Goal: Find specific page/section: Find specific page/section

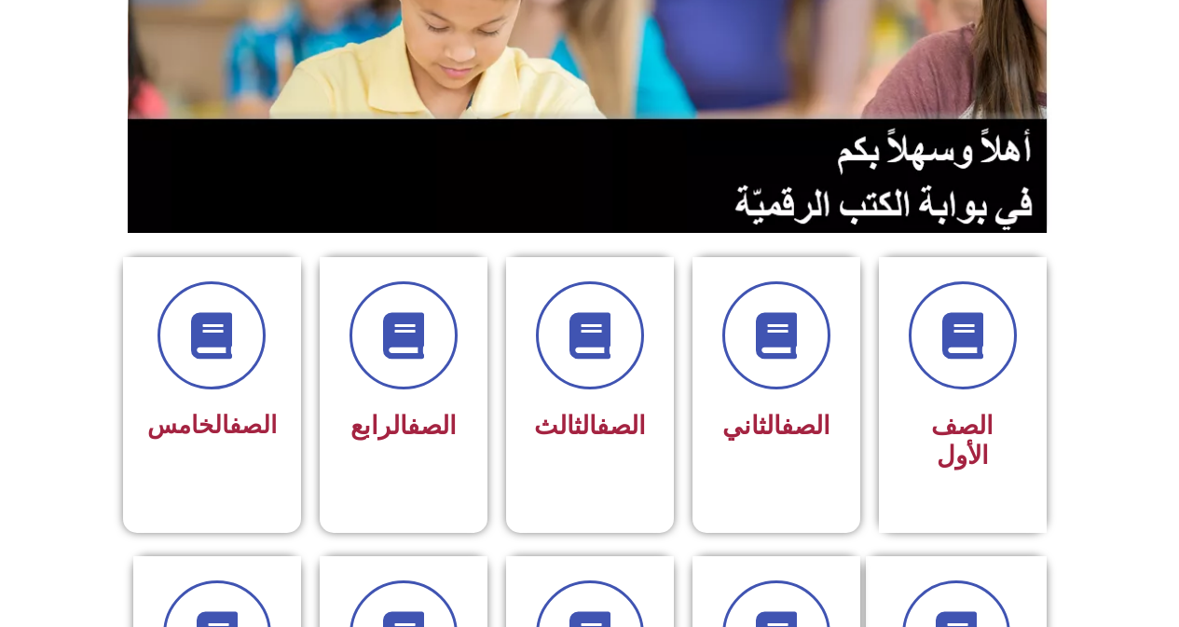
scroll to position [280, 0]
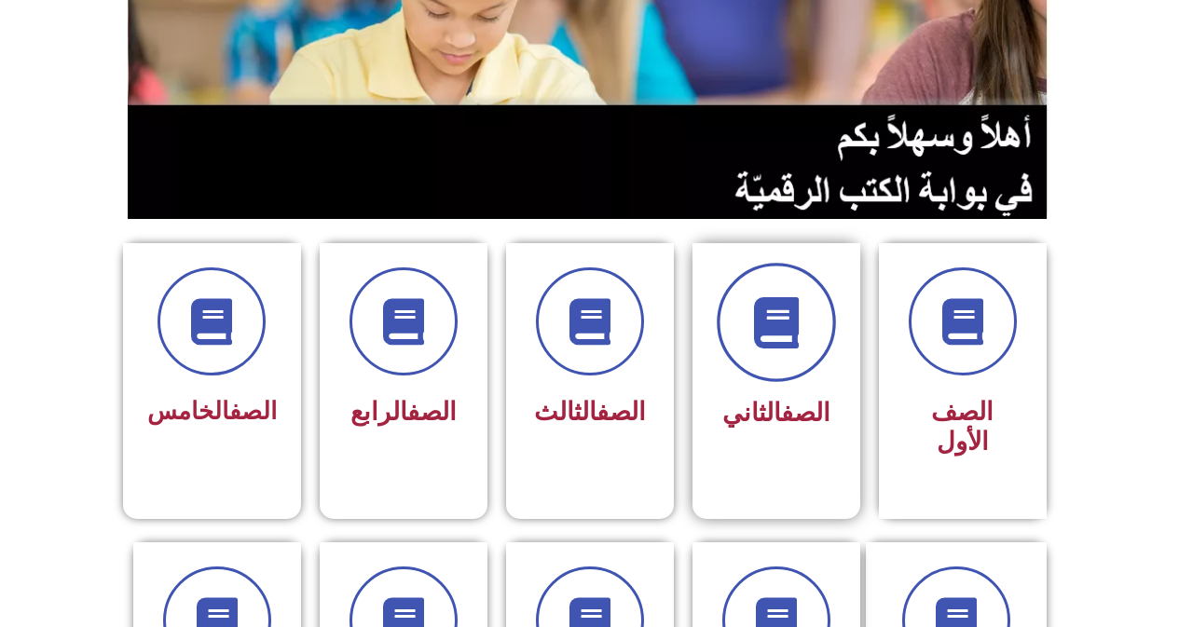
click at [781, 344] on icon at bounding box center [775, 322] width 51 height 51
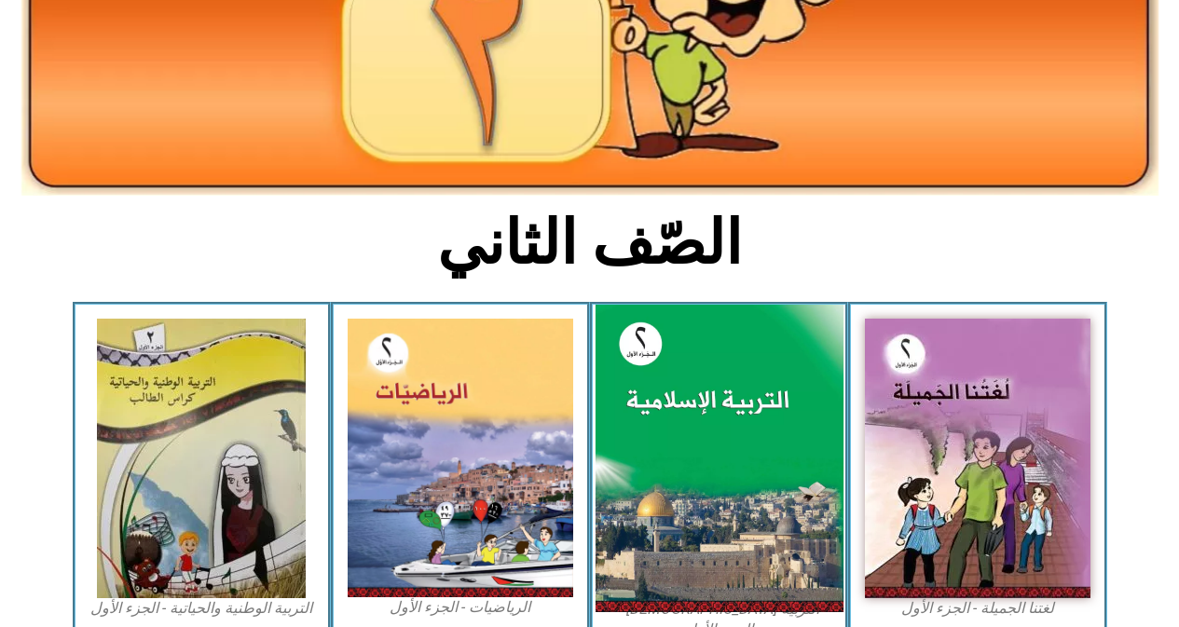
scroll to position [280, 0]
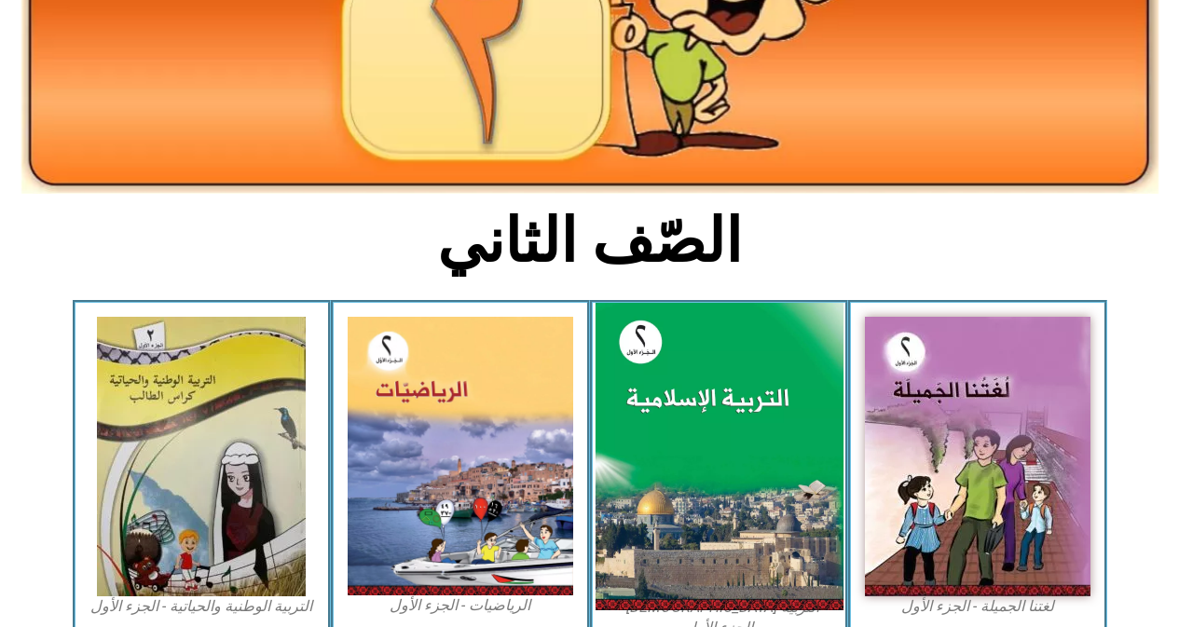
click at [708, 433] on img at bounding box center [719, 457] width 248 height 309
click at [735, 508] on img at bounding box center [719, 457] width 248 height 309
click at [689, 392] on img at bounding box center [719, 457] width 248 height 309
click at [689, 390] on img at bounding box center [719, 457] width 248 height 309
click at [626, 334] on img at bounding box center [719, 457] width 248 height 309
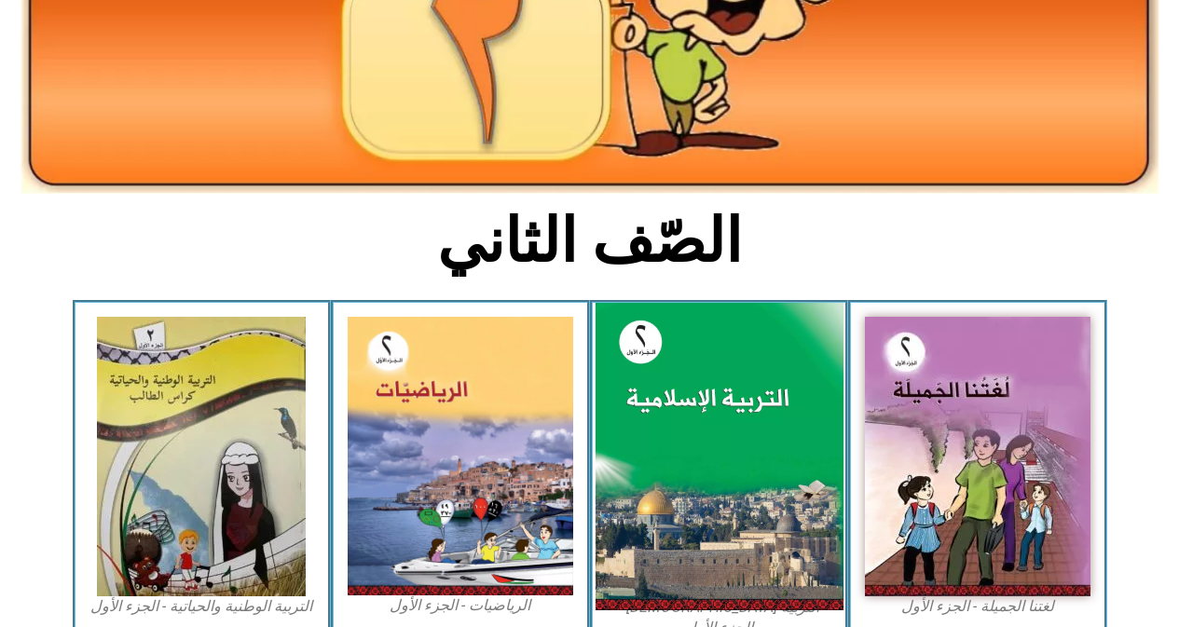
click at [695, 431] on img at bounding box center [719, 457] width 248 height 309
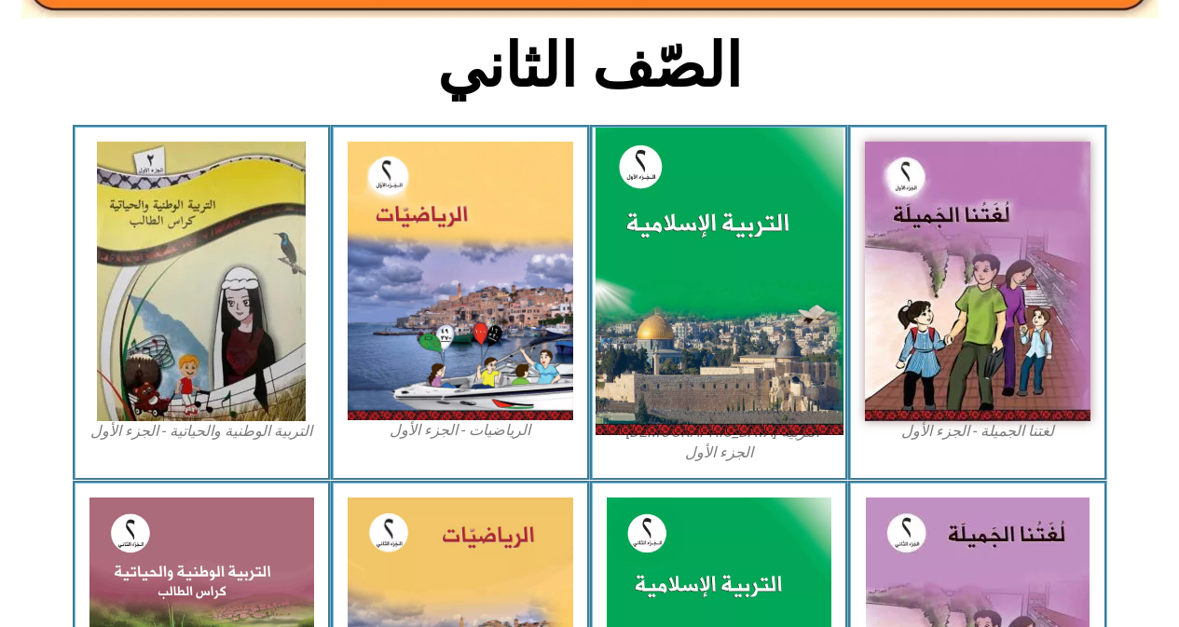
scroll to position [466, 0]
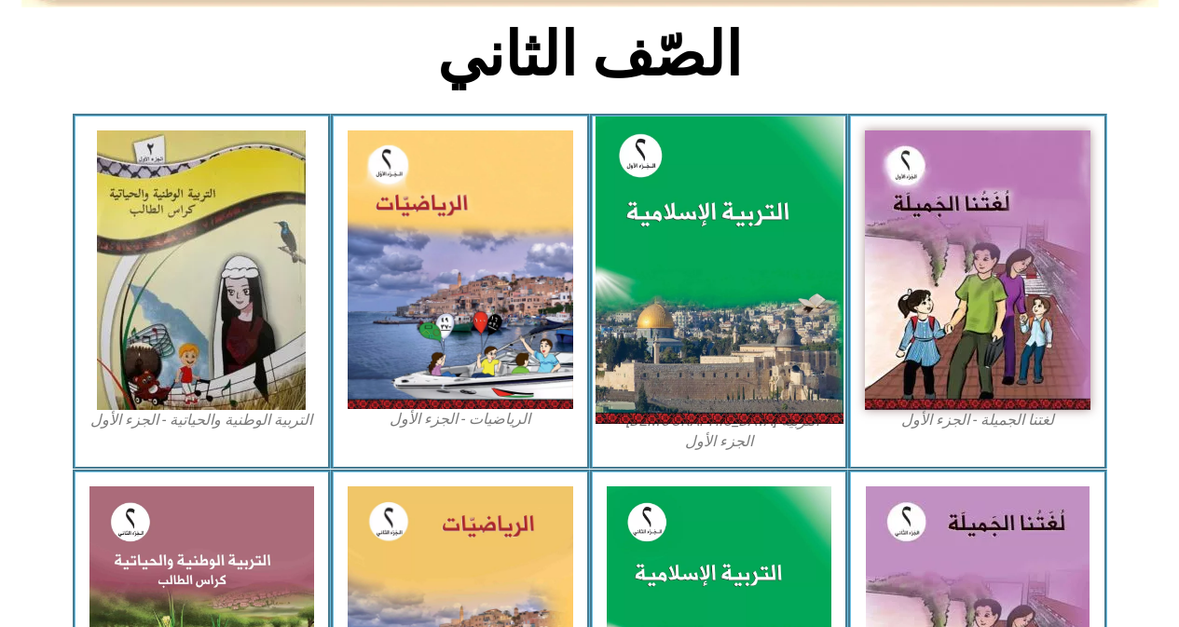
click at [698, 308] on img at bounding box center [719, 271] width 248 height 309
click at [758, 199] on img at bounding box center [719, 271] width 248 height 309
drag, startPoint x: 750, startPoint y: 241, endPoint x: 753, endPoint y: 230, distance: 10.6
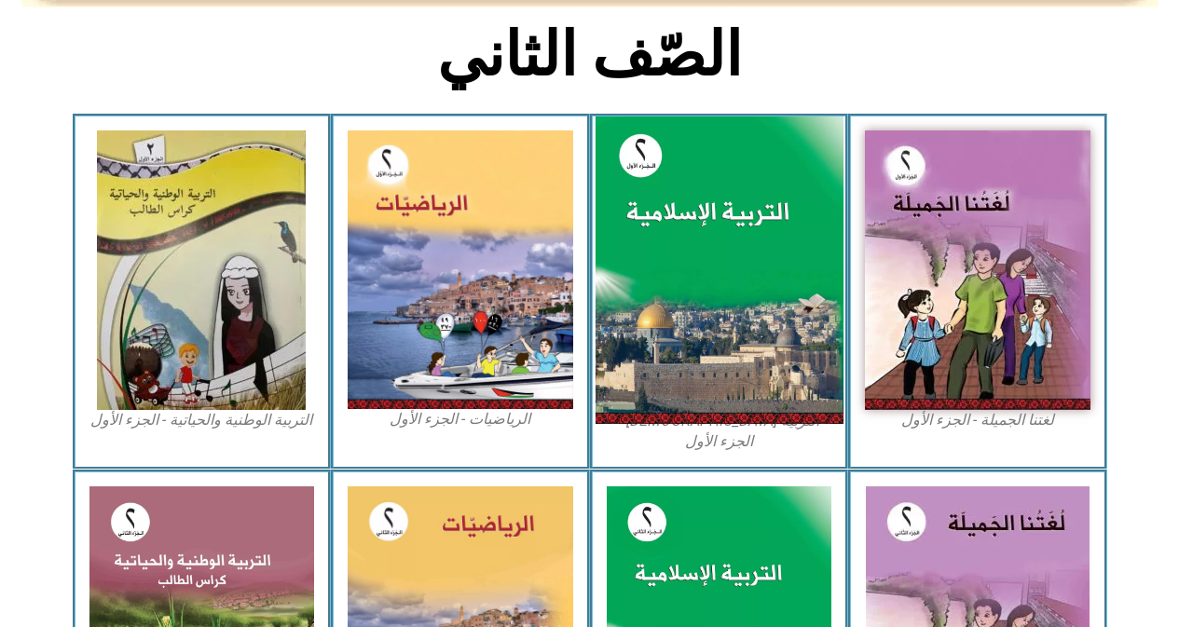
click at [750, 240] on img at bounding box center [719, 271] width 248 height 309
click at [768, 213] on img at bounding box center [719, 271] width 248 height 309
click at [758, 199] on img at bounding box center [719, 271] width 248 height 309
click at [653, 158] on img at bounding box center [719, 271] width 248 height 309
click at [646, 189] on img at bounding box center [719, 271] width 248 height 309
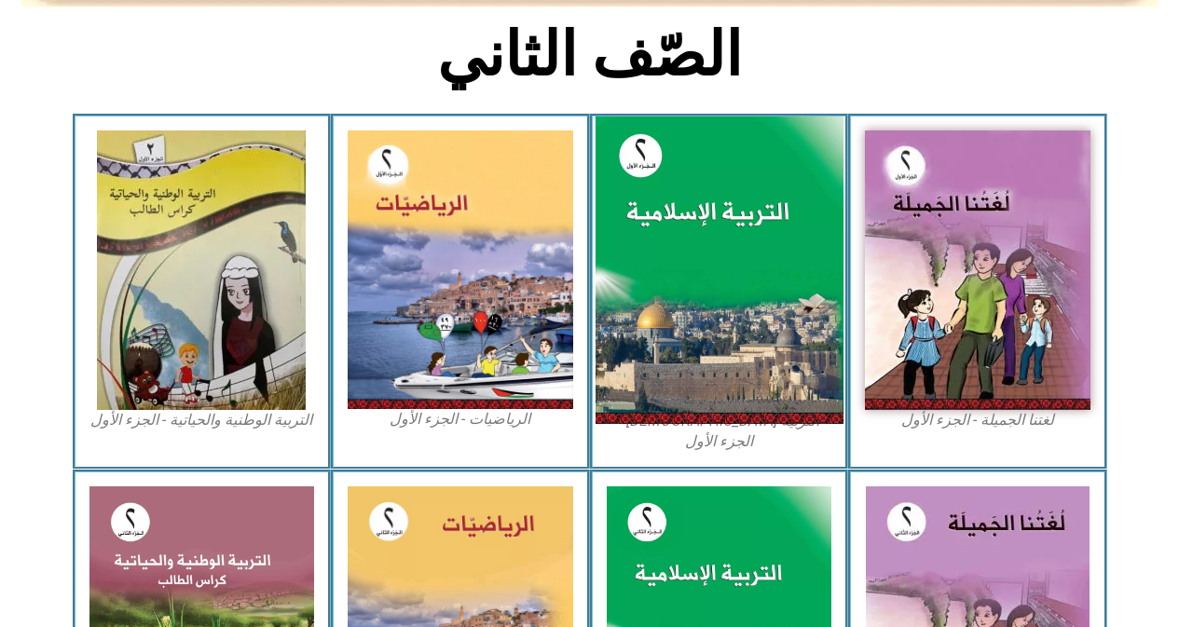
click at [647, 189] on img at bounding box center [719, 271] width 248 height 309
click at [662, 219] on img at bounding box center [719, 271] width 248 height 309
click at [671, 218] on img at bounding box center [719, 271] width 248 height 309
click at [710, 255] on img at bounding box center [719, 271] width 248 height 309
click at [753, 233] on img at bounding box center [719, 271] width 248 height 309
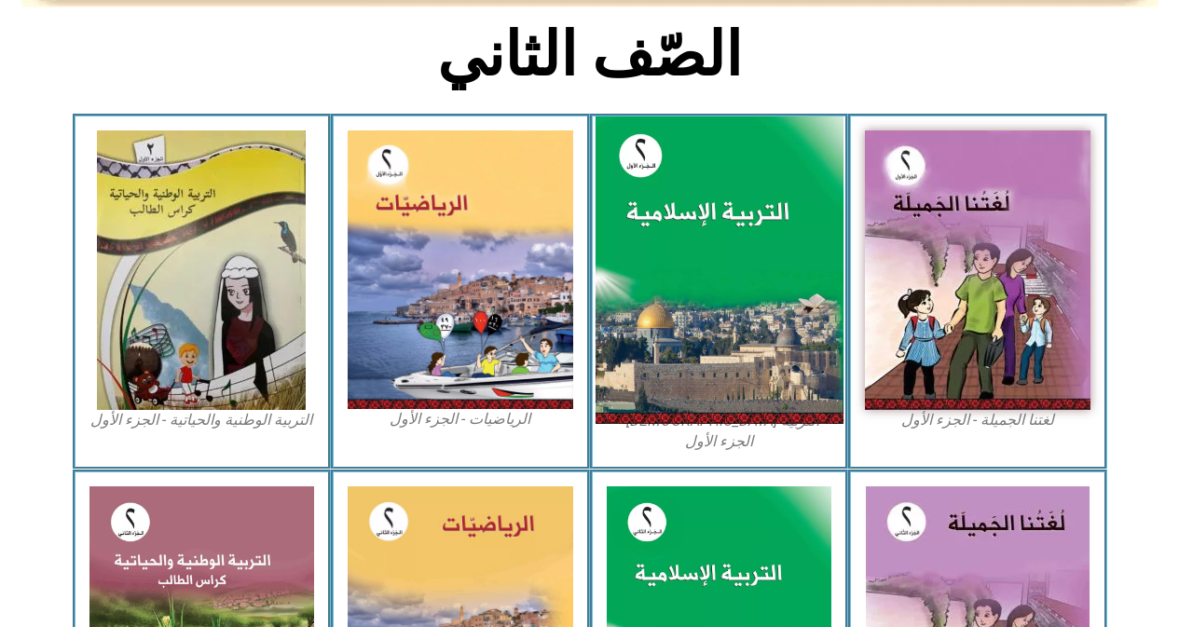
click at [736, 241] on img at bounding box center [719, 271] width 248 height 309
click at [777, 238] on img at bounding box center [719, 271] width 248 height 309
click at [780, 236] on img at bounding box center [719, 271] width 248 height 309
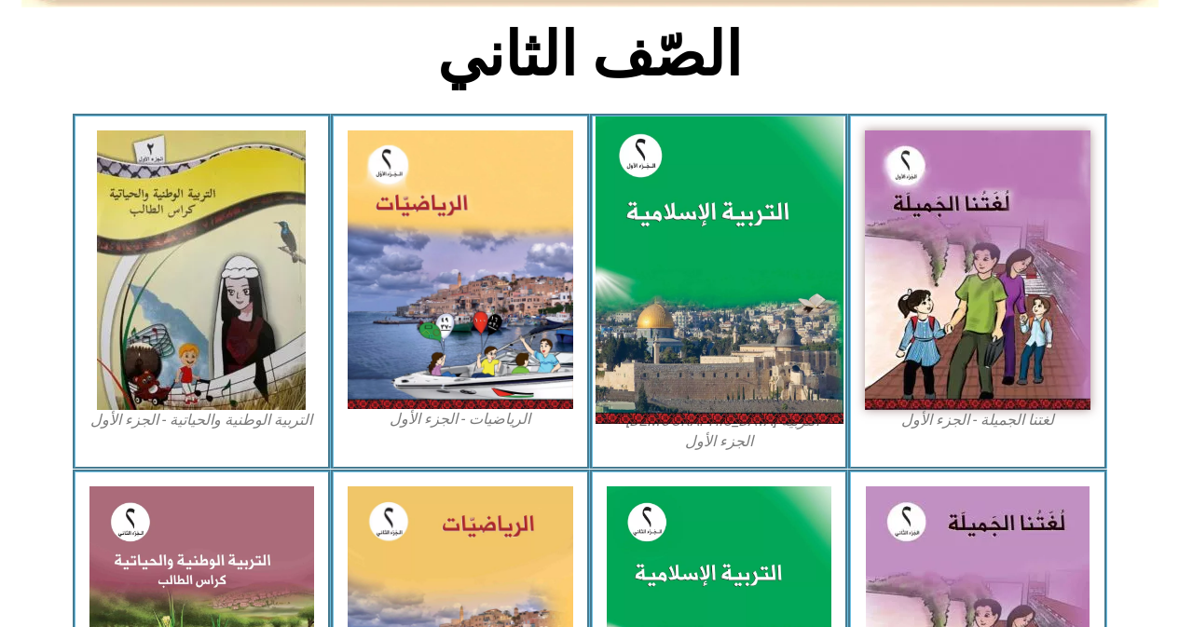
click at [780, 235] on img at bounding box center [719, 271] width 248 height 309
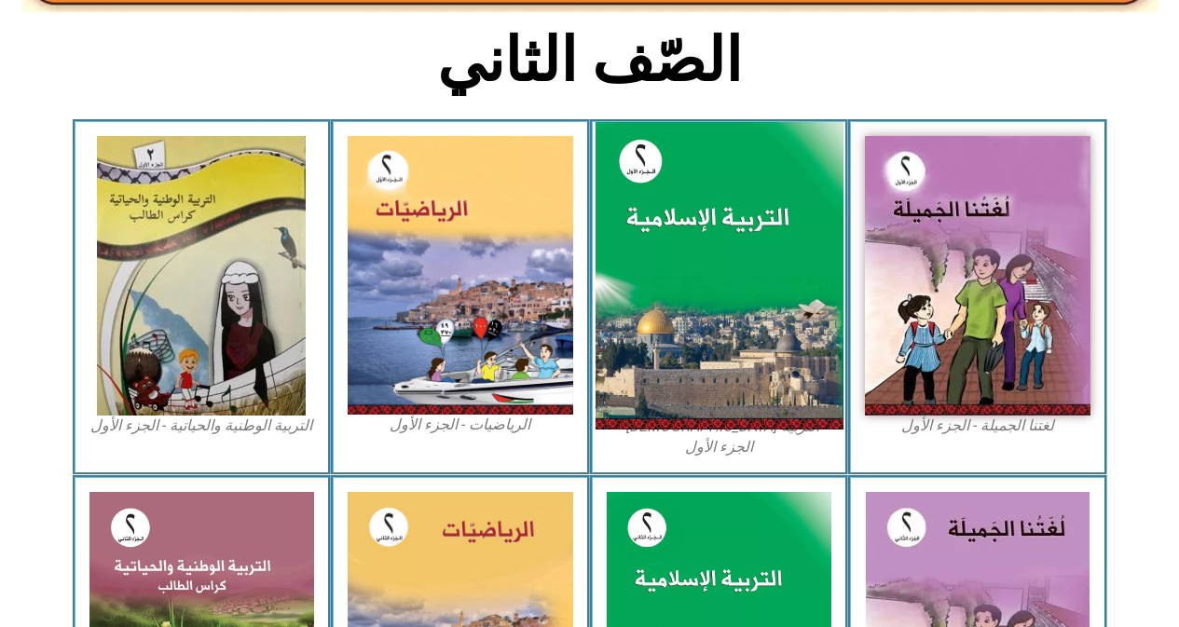
scroll to position [373, 0]
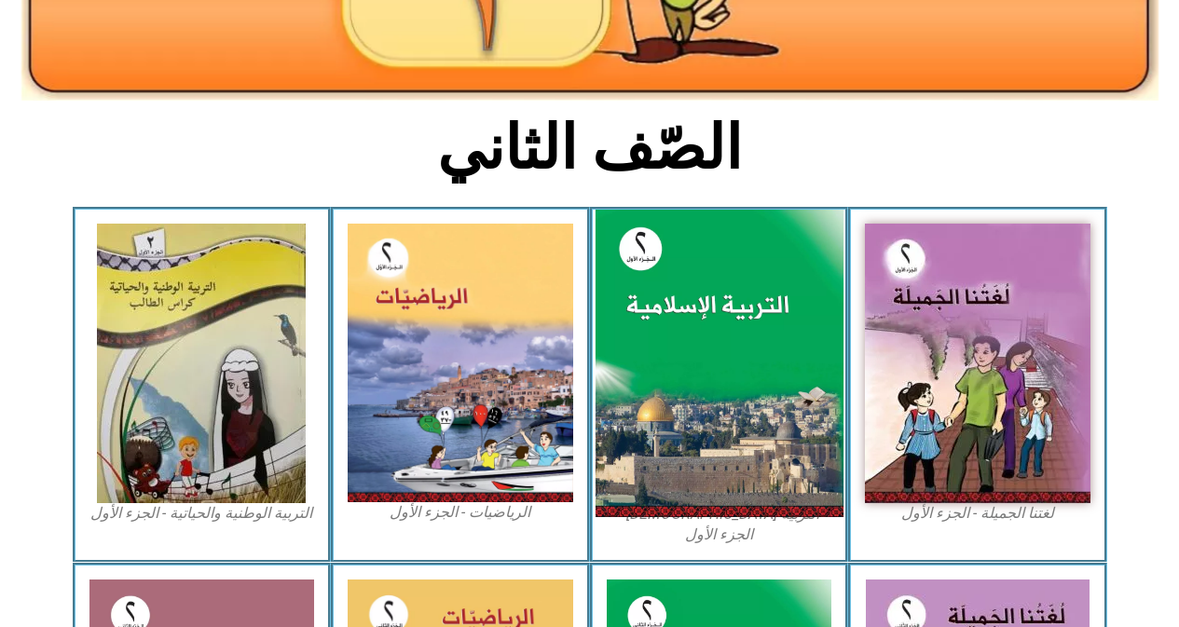
click at [750, 263] on img at bounding box center [719, 364] width 248 height 309
click at [753, 264] on img at bounding box center [719, 364] width 248 height 309
click at [676, 349] on img at bounding box center [719, 364] width 248 height 309
click at [677, 348] on img at bounding box center [719, 364] width 248 height 309
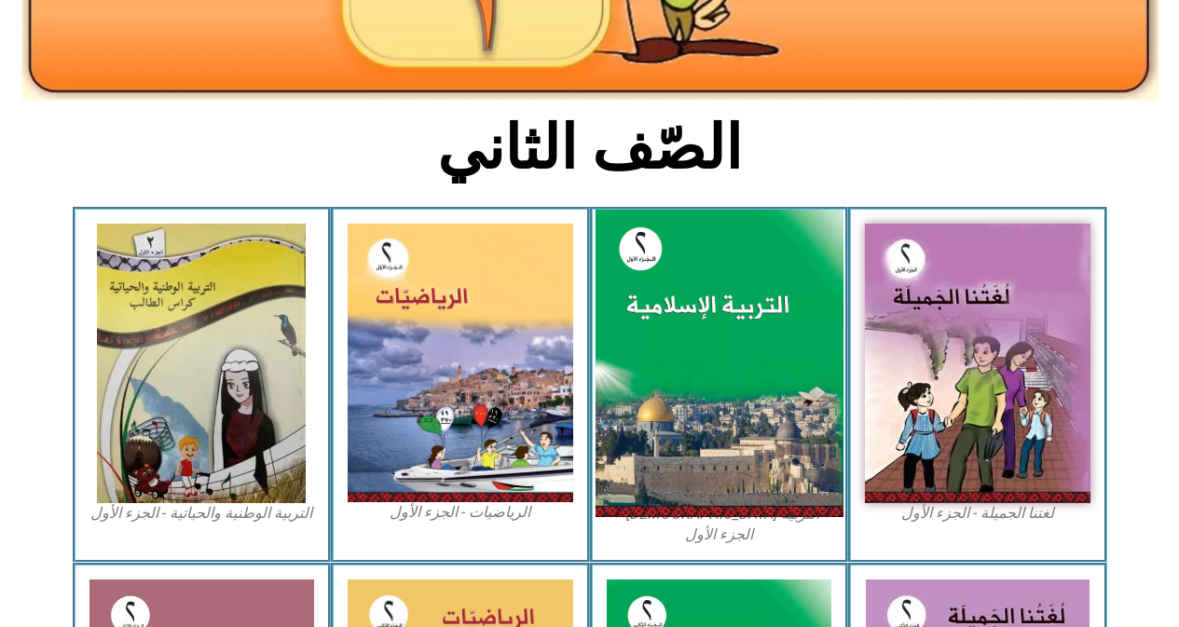
click at [684, 344] on img at bounding box center [719, 364] width 248 height 309
click at [690, 343] on img at bounding box center [719, 364] width 248 height 309
click at [694, 338] on img at bounding box center [719, 364] width 248 height 309
click at [722, 304] on img at bounding box center [719, 364] width 248 height 309
drag, startPoint x: 722, startPoint y: 304, endPoint x: 720, endPoint y: 292, distance: 12.3
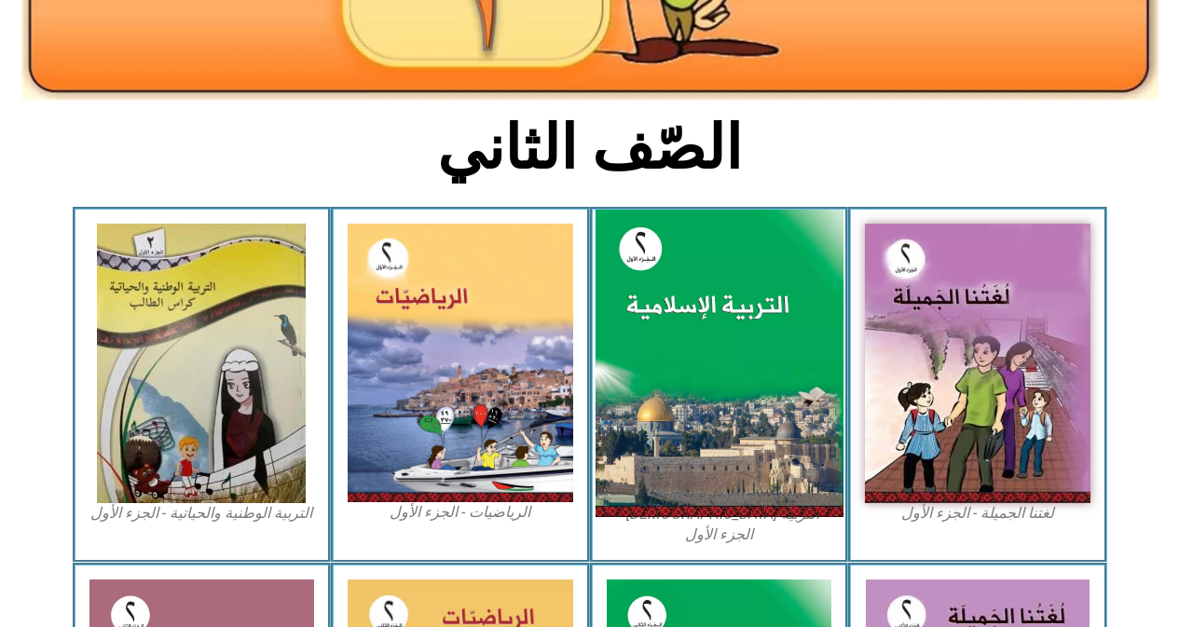
click at [720, 292] on img at bounding box center [719, 364] width 248 height 309
click at [719, 297] on img at bounding box center [719, 364] width 248 height 309
click at [709, 304] on img at bounding box center [719, 364] width 248 height 309
click at [704, 319] on img at bounding box center [719, 364] width 248 height 309
click at [704, 320] on img at bounding box center [719, 364] width 248 height 309
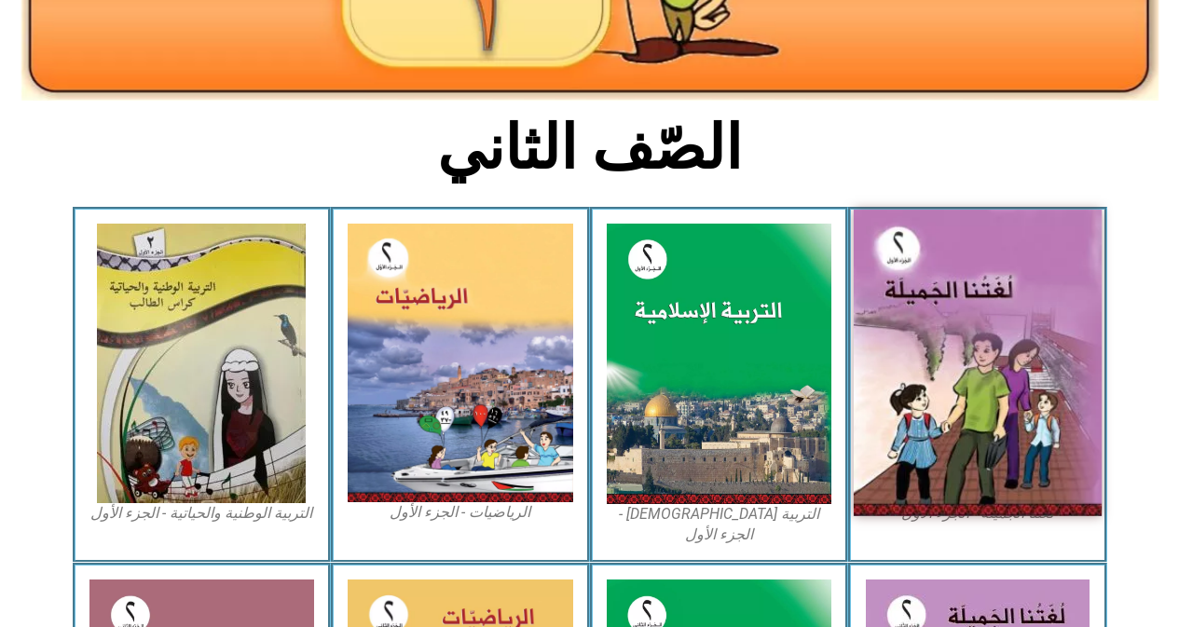
click at [1038, 387] on img at bounding box center [978, 363] width 248 height 307
click at [1037, 389] on img at bounding box center [978, 363] width 248 height 307
click at [1034, 396] on img at bounding box center [978, 363] width 248 height 307
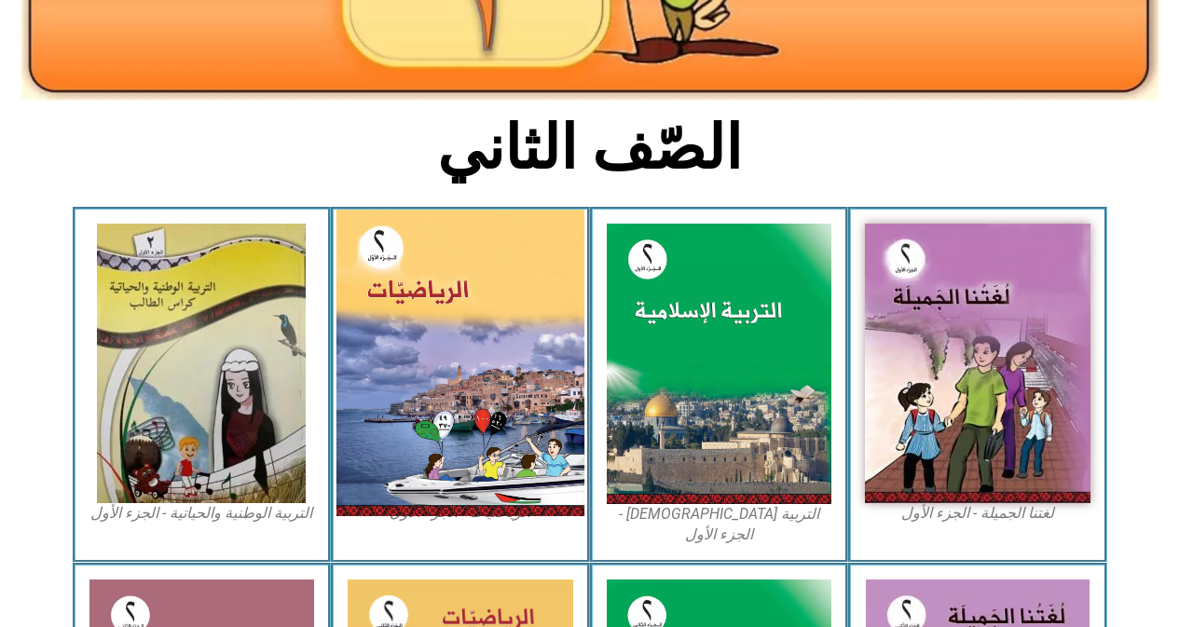
click at [502, 330] on img at bounding box center [461, 363] width 248 height 307
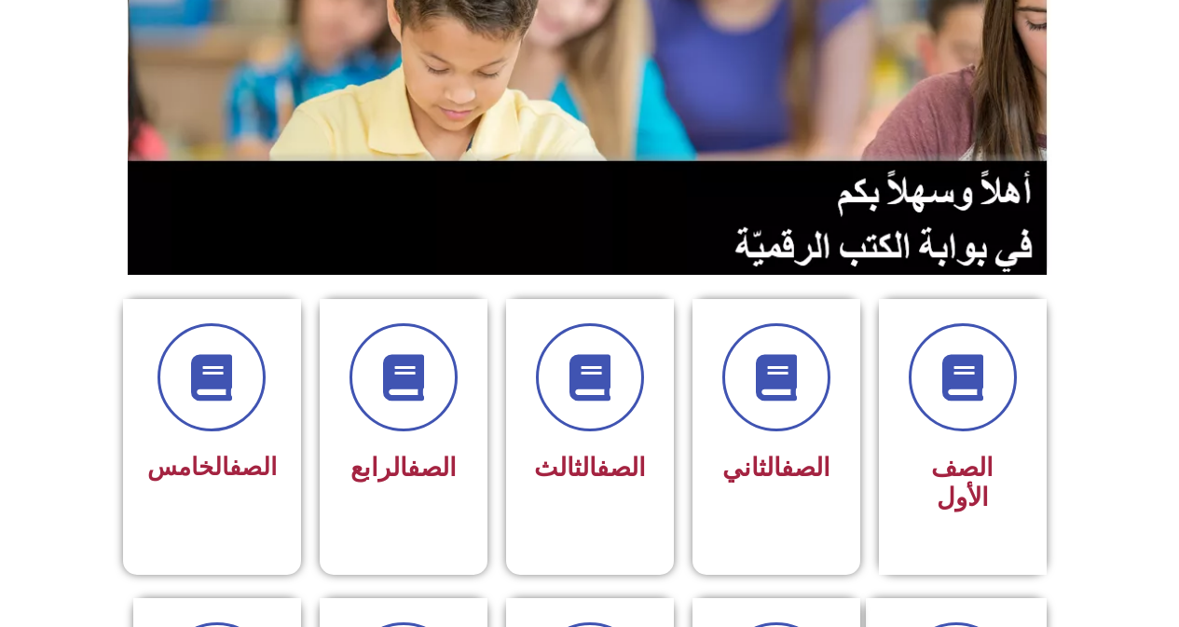
scroll to position [280, 0]
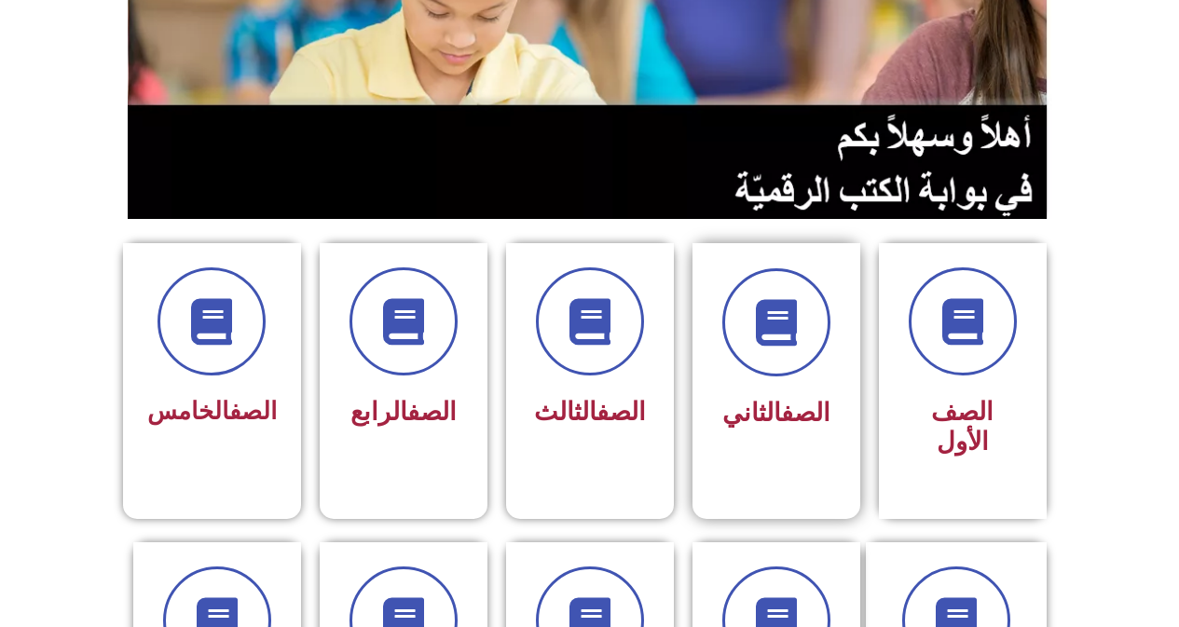
click at [743, 400] on span "الصف الثاني" at bounding box center [776, 413] width 108 height 30
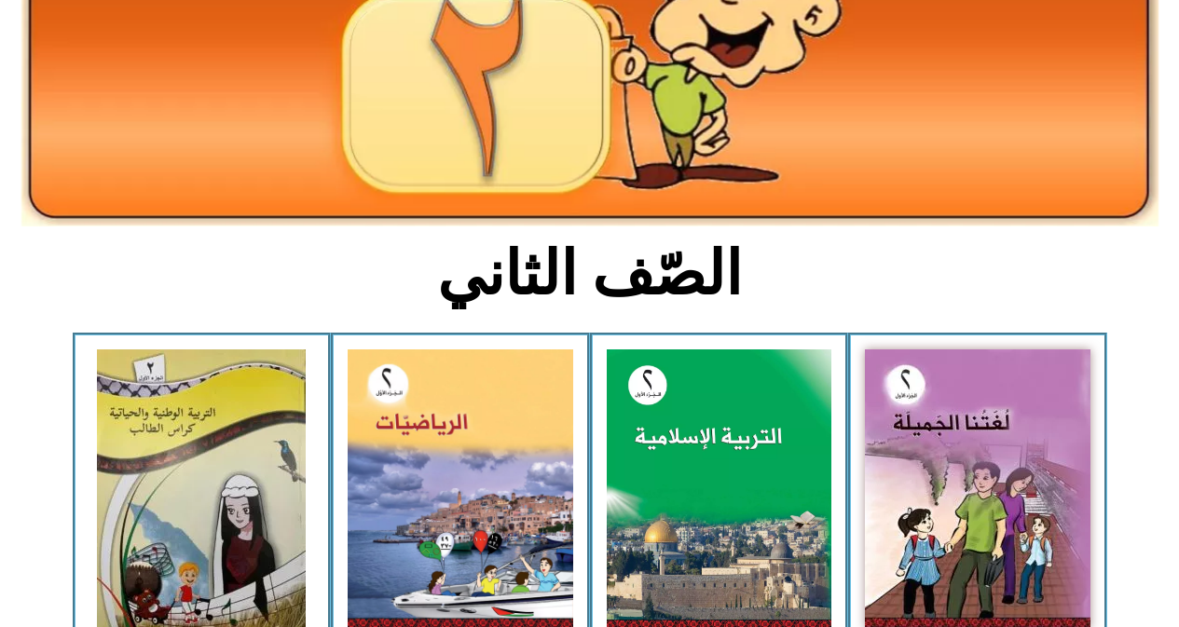
scroll to position [280, 0]
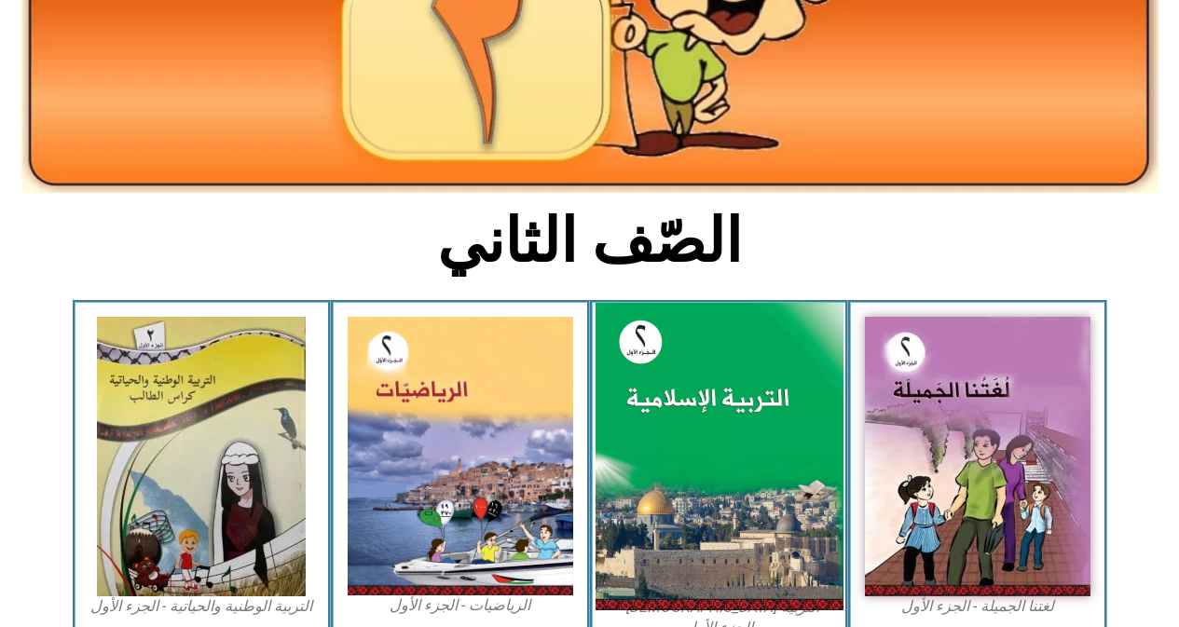
click at [667, 395] on img at bounding box center [719, 457] width 248 height 309
click at [659, 389] on img at bounding box center [719, 457] width 248 height 309
click at [702, 378] on img at bounding box center [719, 457] width 248 height 309
click at [704, 378] on img at bounding box center [719, 457] width 248 height 309
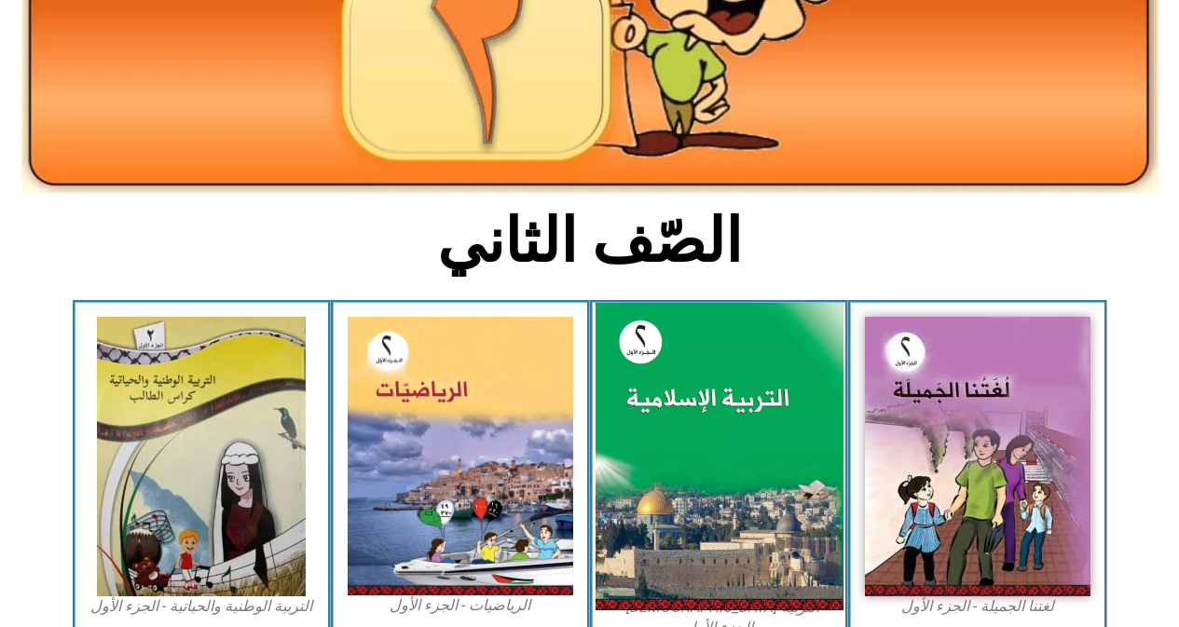
click at [704, 378] on img at bounding box center [719, 457] width 248 height 309
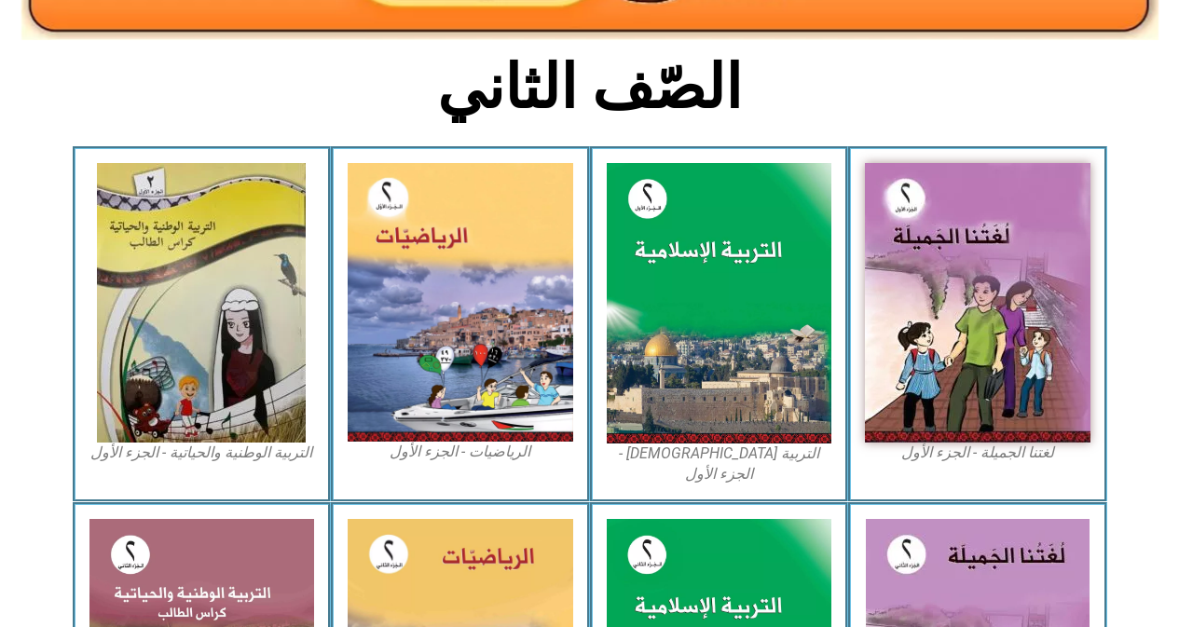
scroll to position [466, 0]
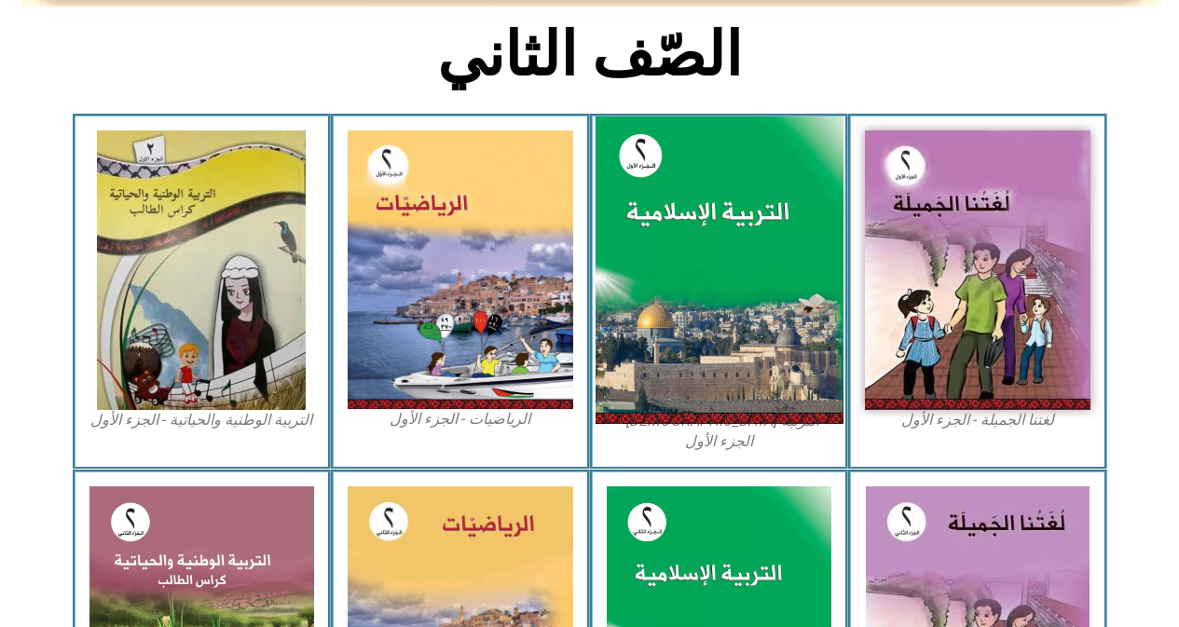
click at [698, 348] on img at bounding box center [719, 271] width 248 height 309
click at [699, 348] on img at bounding box center [719, 271] width 248 height 309
click at [704, 206] on img at bounding box center [719, 271] width 248 height 309
click at [705, 207] on img at bounding box center [719, 271] width 248 height 309
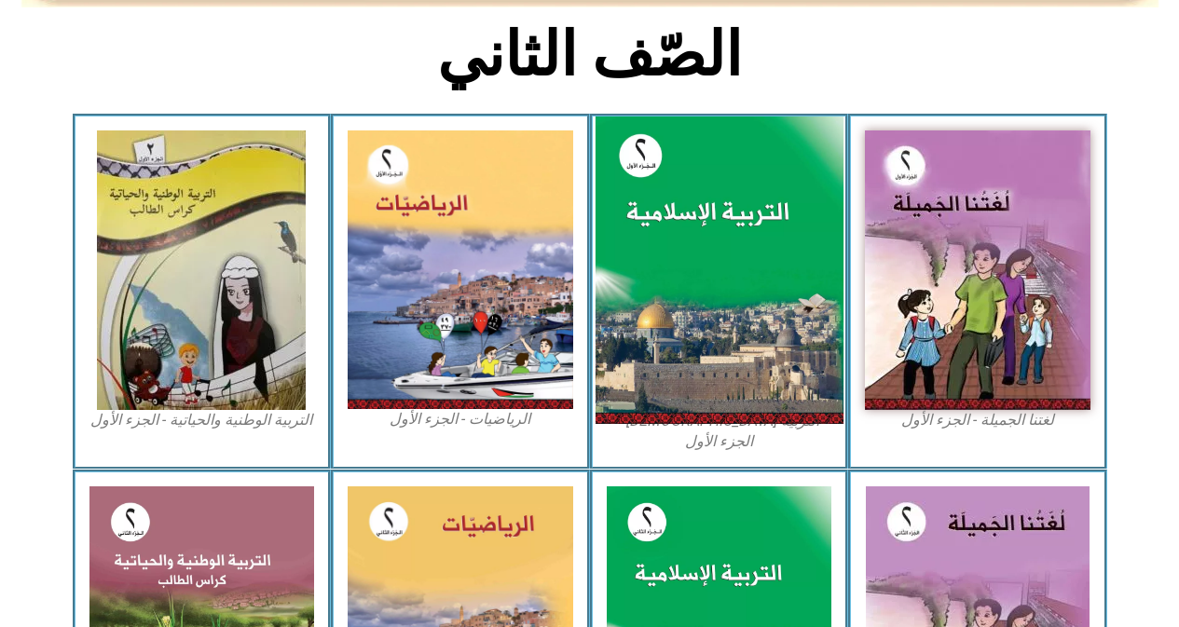
click at [707, 208] on img at bounding box center [719, 271] width 248 height 309
click at [755, 287] on img at bounding box center [719, 271] width 248 height 309
click at [751, 285] on img at bounding box center [719, 271] width 248 height 309
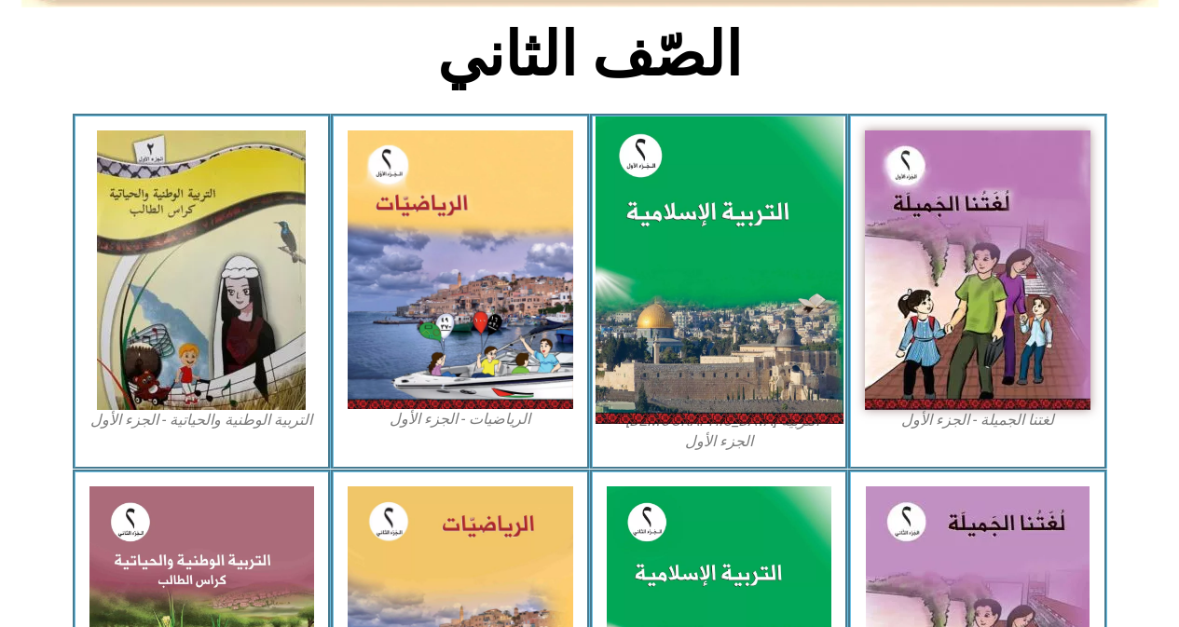
click at [750, 285] on img at bounding box center [719, 271] width 248 height 309
click at [756, 283] on img at bounding box center [719, 271] width 248 height 309
click at [657, 231] on img at bounding box center [719, 271] width 248 height 309
click at [654, 231] on img at bounding box center [719, 271] width 248 height 309
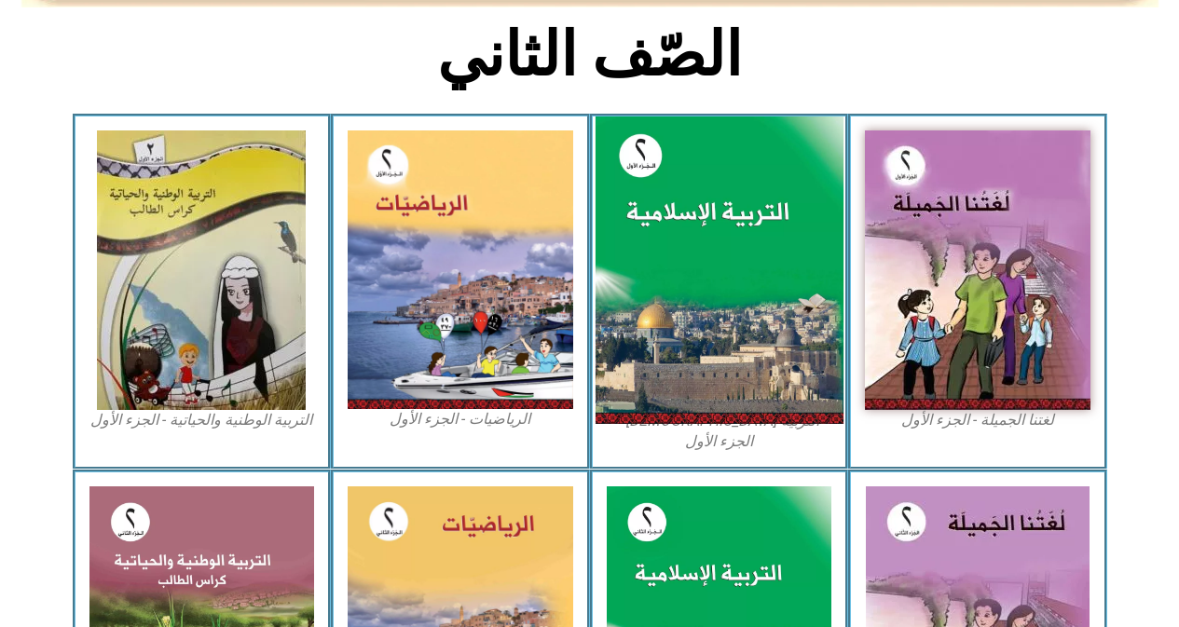
click at [647, 231] on img at bounding box center [719, 271] width 248 height 309
click at [645, 232] on img at bounding box center [719, 271] width 248 height 309
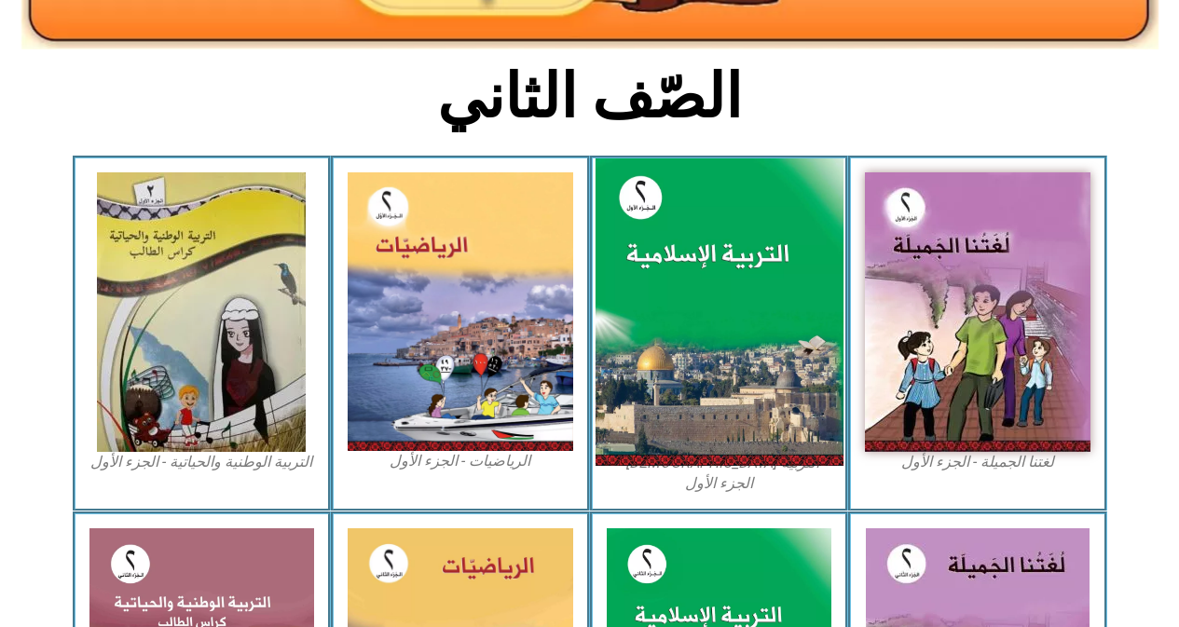
click at [627, 260] on img at bounding box center [719, 312] width 248 height 309
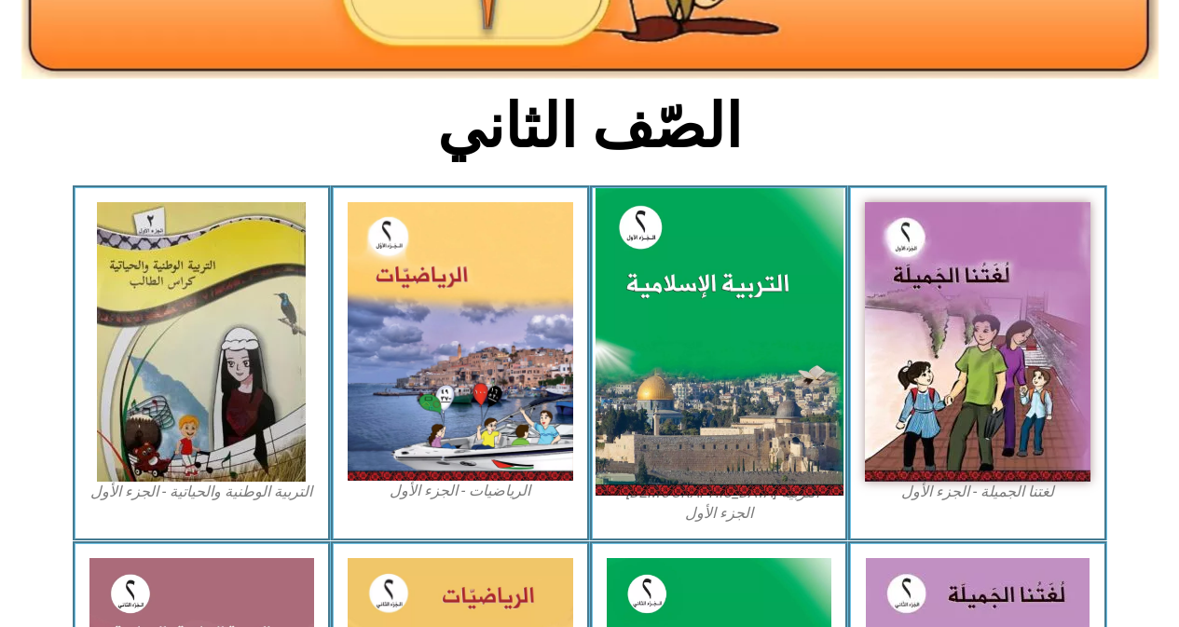
click at [701, 375] on img at bounding box center [719, 342] width 248 height 309
click at [696, 370] on img at bounding box center [719, 342] width 248 height 309
click at [692, 367] on img at bounding box center [719, 342] width 248 height 309
click at [684, 361] on img at bounding box center [719, 342] width 248 height 309
click at [686, 362] on img at bounding box center [719, 342] width 248 height 309
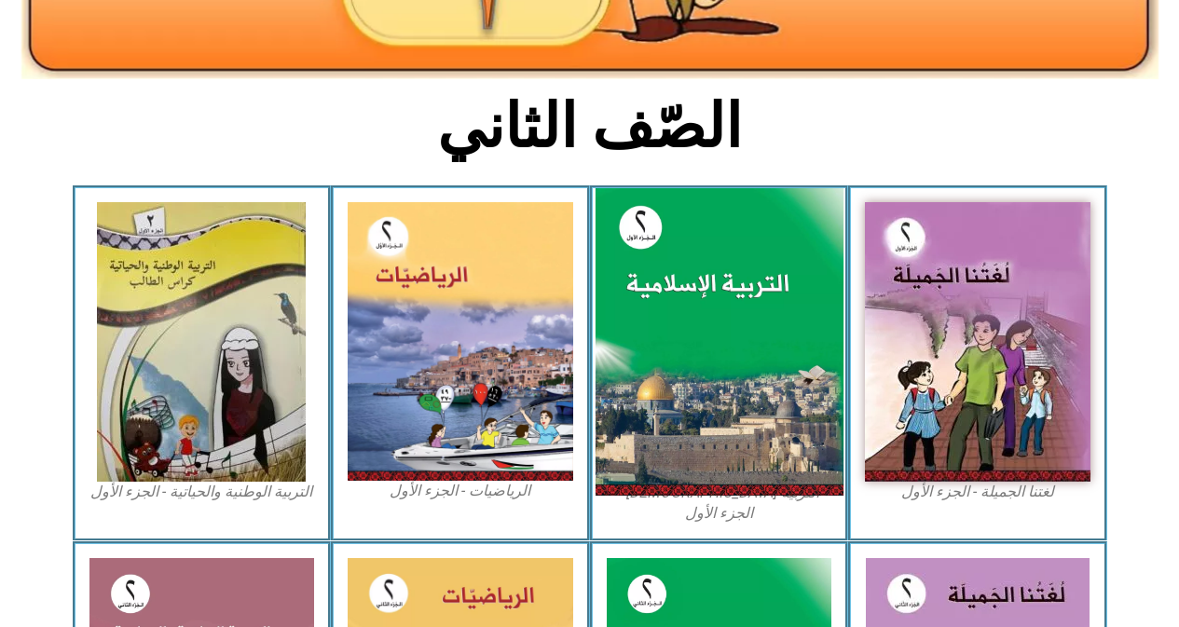
click at [691, 364] on img at bounding box center [719, 342] width 248 height 309
click at [692, 365] on img at bounding box center [719, 342] width 248 height 309
click at [711, 420] on img at bounding box center [719, 342] width 248 height 309
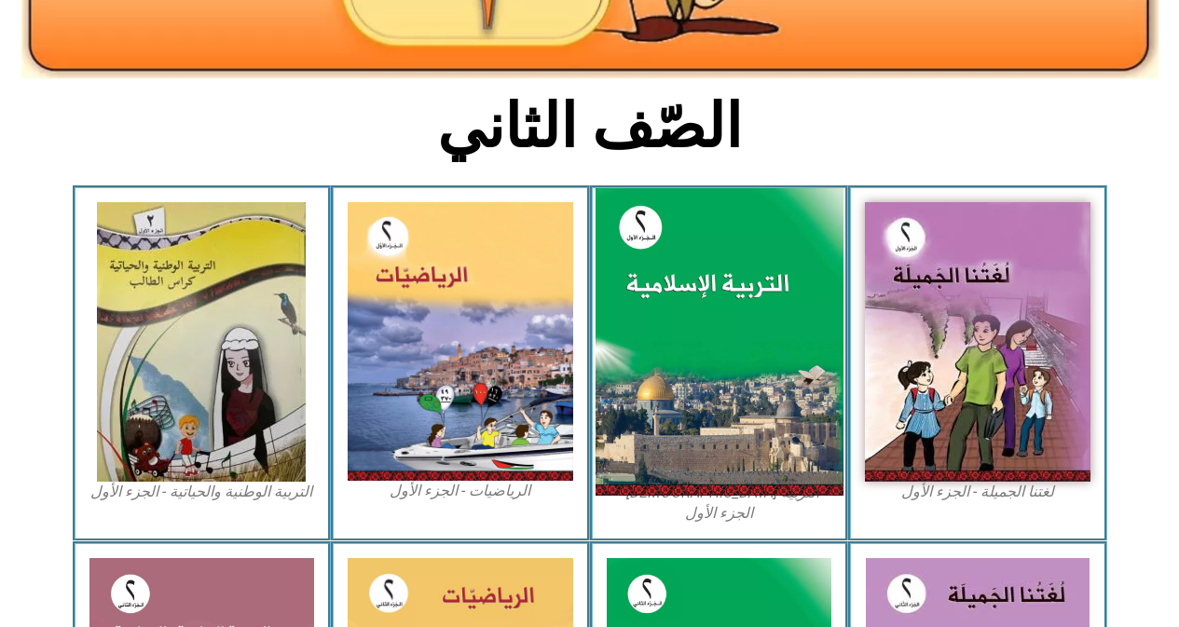
click at [711, 420] on img at bounding box center [719, 342] width 248 height 309
click at [715, 424] on img at bounding box center [719, 342] width 248 height 309
click at [730, 494] on img at bounding box center [719, 342] width 248 height 309
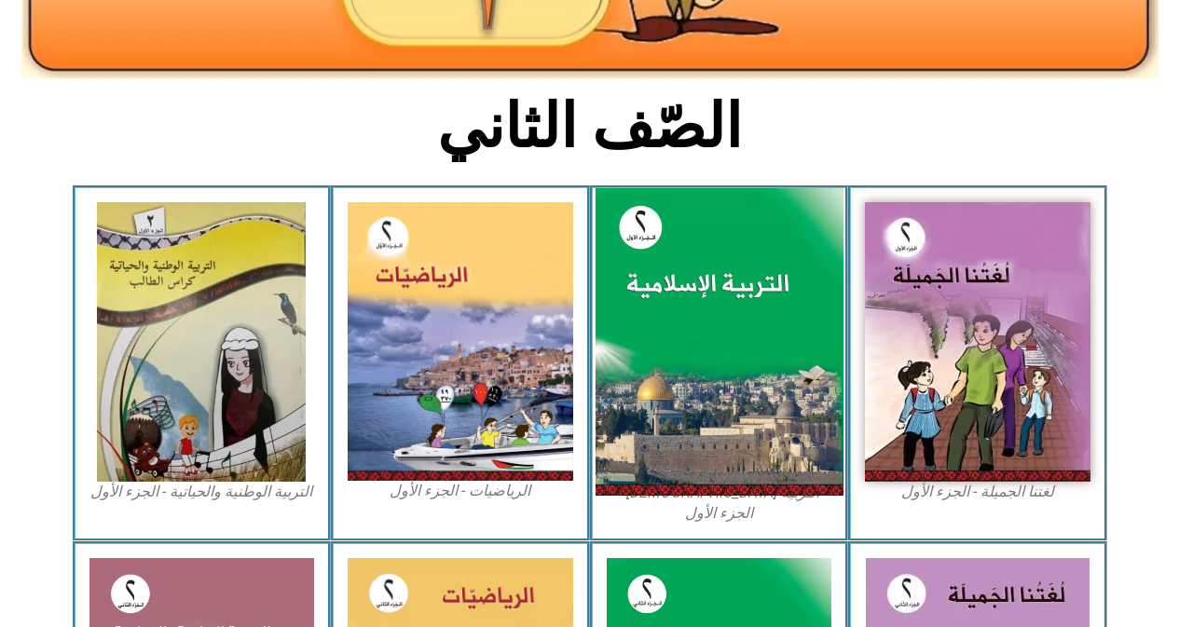
click at [730, 494] on img at bounding box center [719, 342] width 248 height 309
click at [723, 466] on img at bounding box center [719, 342] width 248 height 309
click at [725, 465] on img at bounding box center [719, 342] width 248 height 309
click at [727, 465] on img at bounding box center [719, 342] width 248 height 309
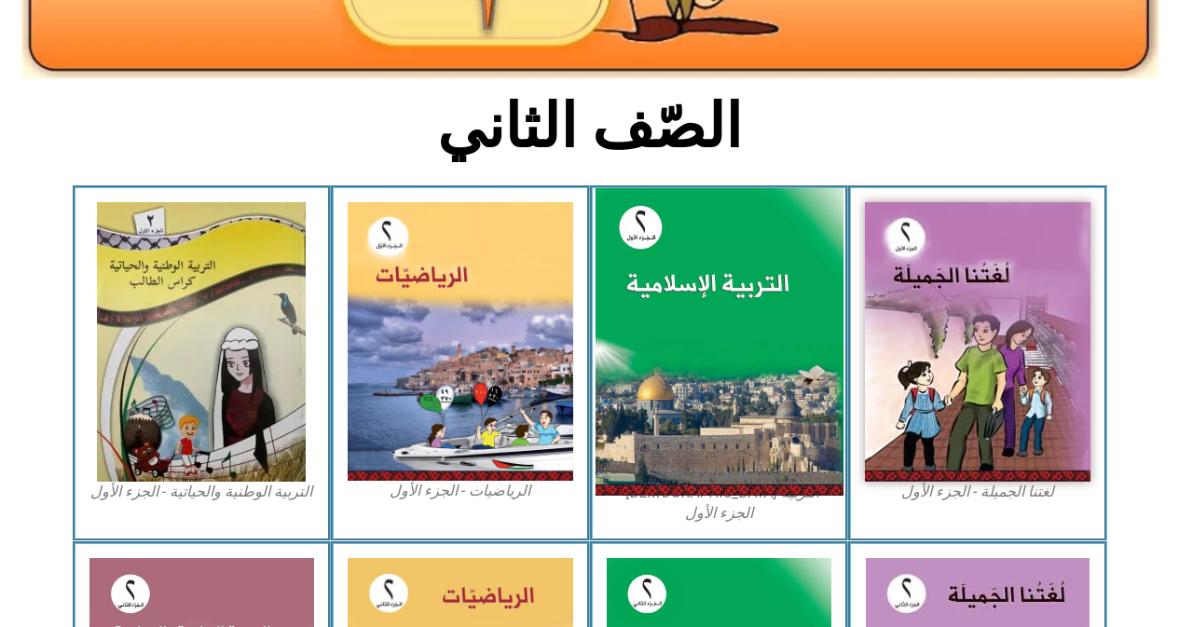
click at [727, 465] on img at bounding box center [719, 342] width 248 height 309
click at [716, 347] on img at bounding box center [719, 342] width 248 height 309
click at [717, 347] on img at bounding box center [719, 342] width 248 height 309
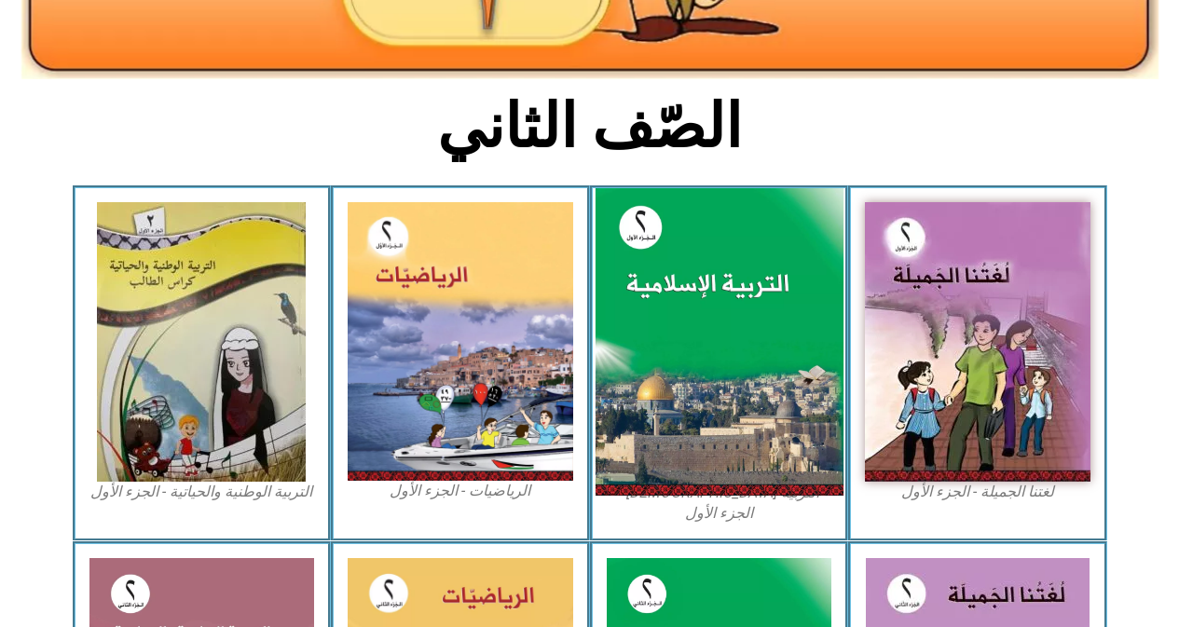
click at [720, 347] on img at bounding box center [719, 342] width 248 height 309
click at [720, 346] on img at bounding box center [719, 342] width 248 height 309
click at [721, 346] on img at bounding box center [719, 342] width 248 height 309
click at [719, 346] on img at bounding box center [719, 342] width 248 height 309
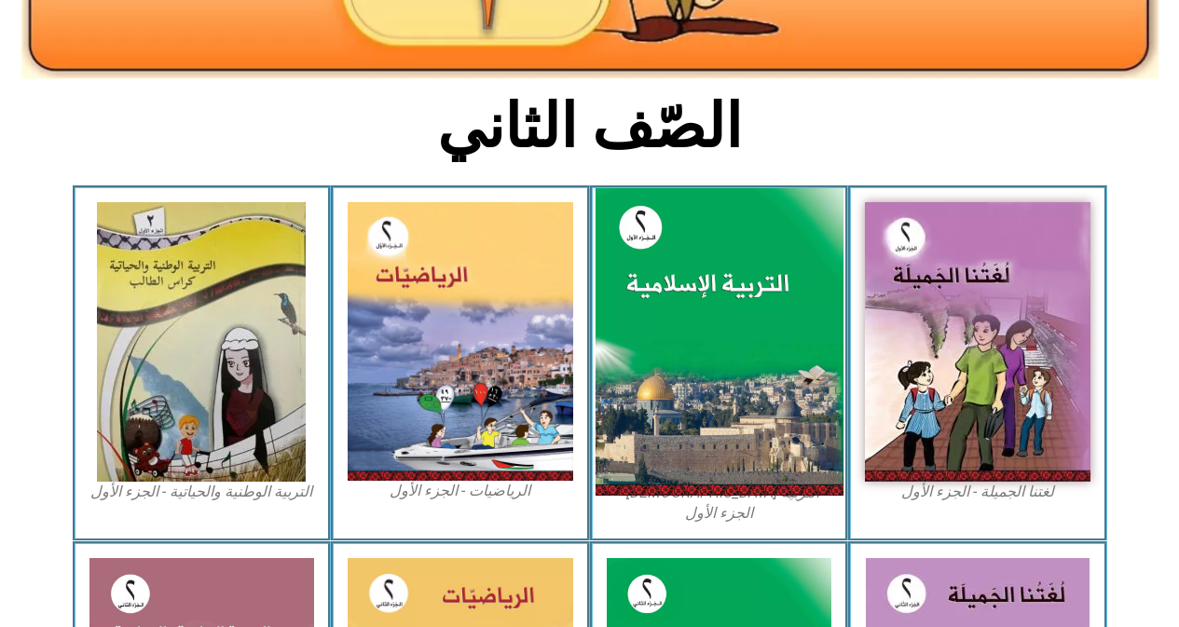
click at [719, 346] on img at bounding box center [719, 342] width 248 height 309
click at [705, 349] on img at bounding box center [719, 342] width 248 height 309
click at [706, 349] on img at bounding box center [719, 342] width 248 height 309
click at [675, 360] on img at bounding box center [719, 342] width 248 height 309
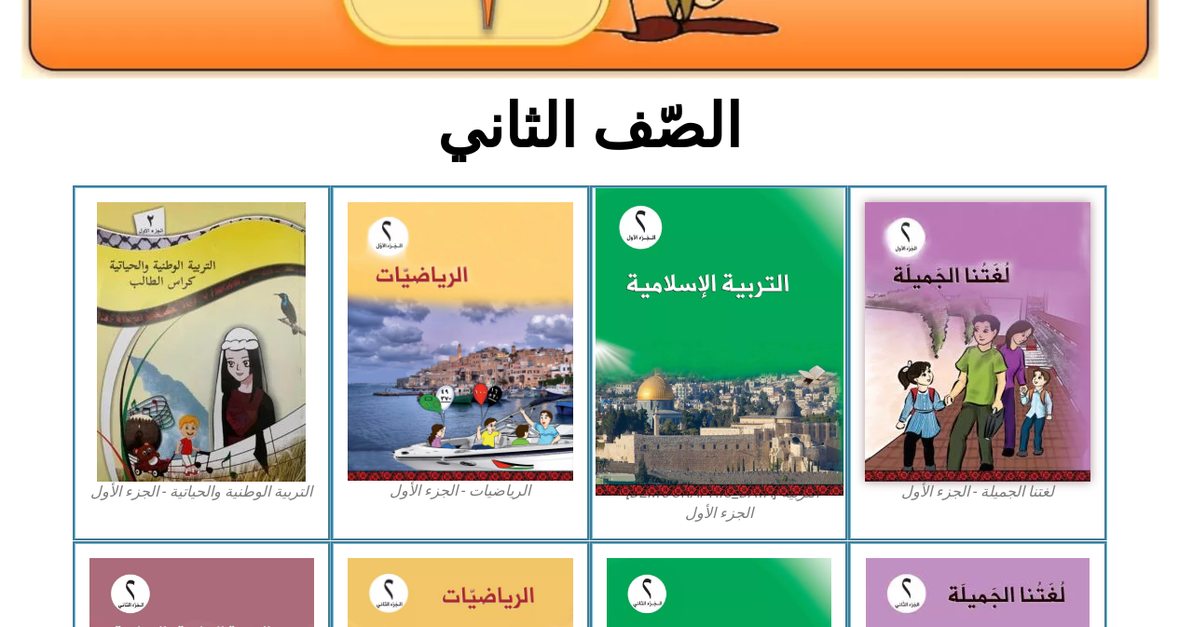
click at [678, 362] on img at bounding box center [719, 342] width 248 height 309
click at [679, 363] on img at bounding box center [719, 342] width 248 height 309
click at [681, 364] on img at bounding box center [719, 342] width 248 height 309
click at [682, 364] on img at bounding box center [719, 342] width 248 height 309
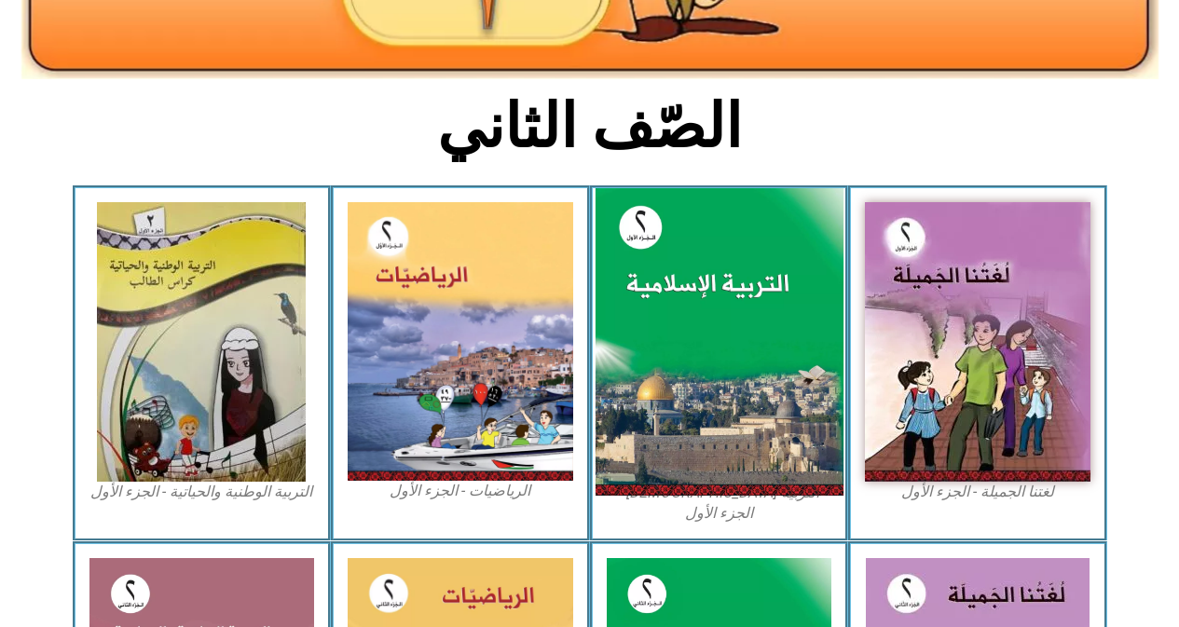
click at [686, 368] on img at bounding box center [719, 342] width 248 height 309
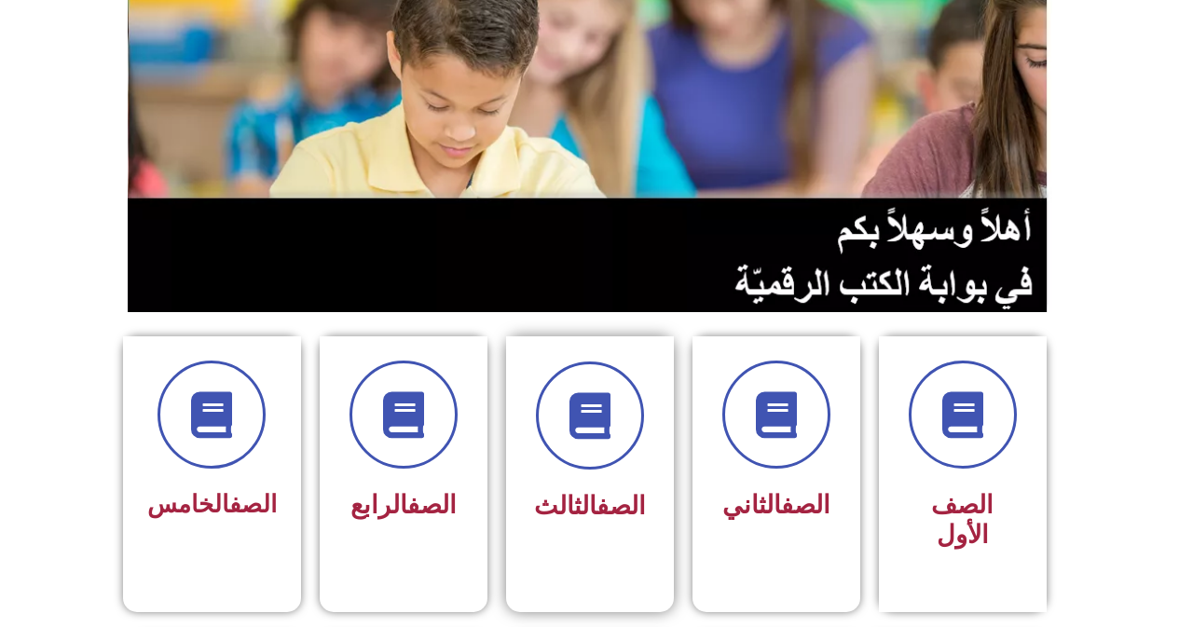
scroll to position [280, 0]
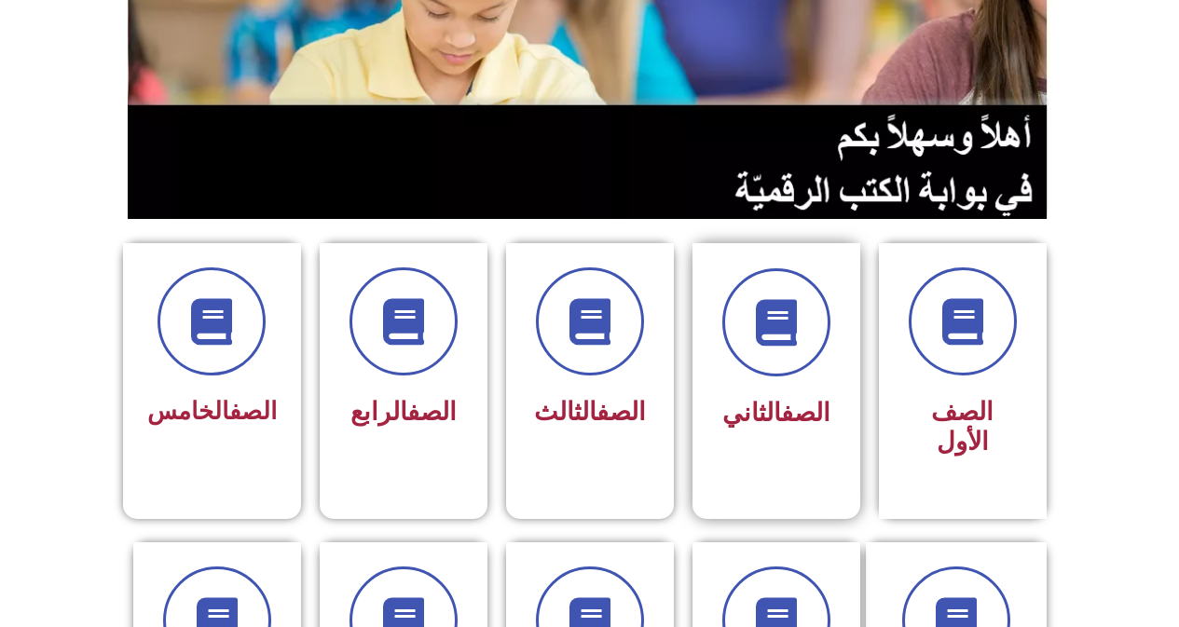
click at [805, 423] on link "الصف" at bounding box center [805, 413] width 49 height 30
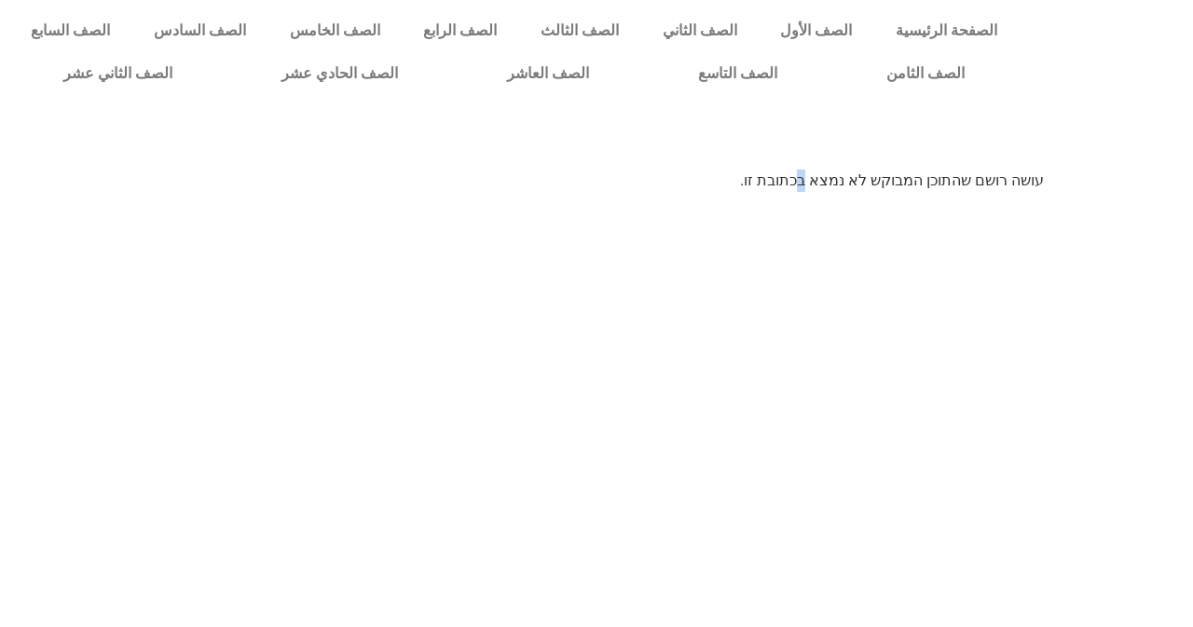
click at [792, 205] on html "الصفحة الرئيسية الصف الأول الصف الثاني الصف الثالث الصف الرابع الصف الخامس الصف…" at bounding box center [596, 102] width 1193 height 205
click at [674, 205] on html "الصفحة الرئيسية الصف الأول الصف الثاني الصف الثالث الصف الرابع الصف الخامس الصف…" at bounding box center [596, 102] width 1193 height 205
click at [675, 205] on html "الصفحة الرئيسية الصف الأول الصف الثاني الصف الثالث الصف الرابع الصف الخامس الصف…" at bounding box center [596, 102] width 1193 height 205
click at [740, 35] on link "الصف الثاني" at bounding box center [699, 30] width 118 height 43
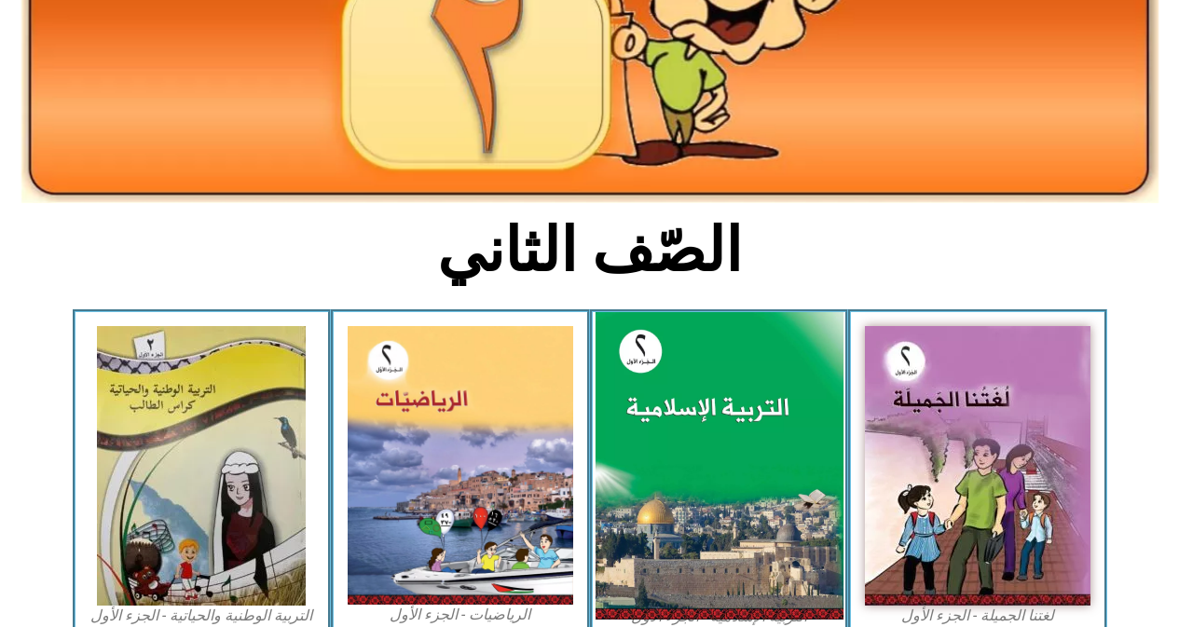
scroll to position [280, 0]
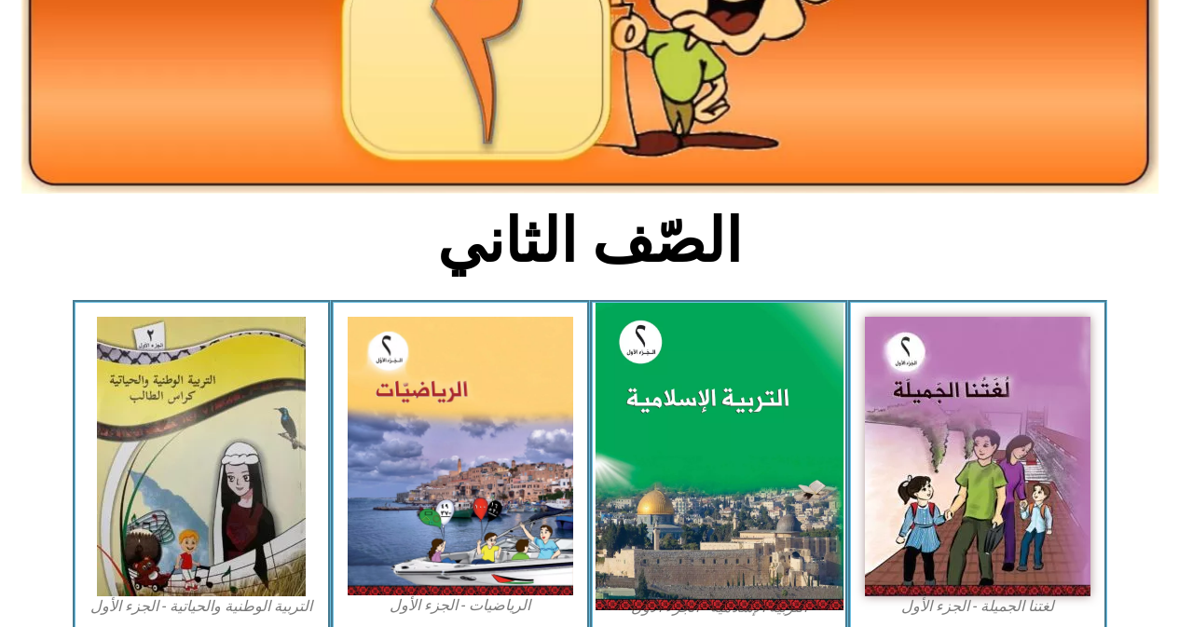
click at [738, 482] on img at bounding box center [719, 457] width 248 height 309
click at [741, 483] on img at bounding box center [719, 457] width 248 height 309
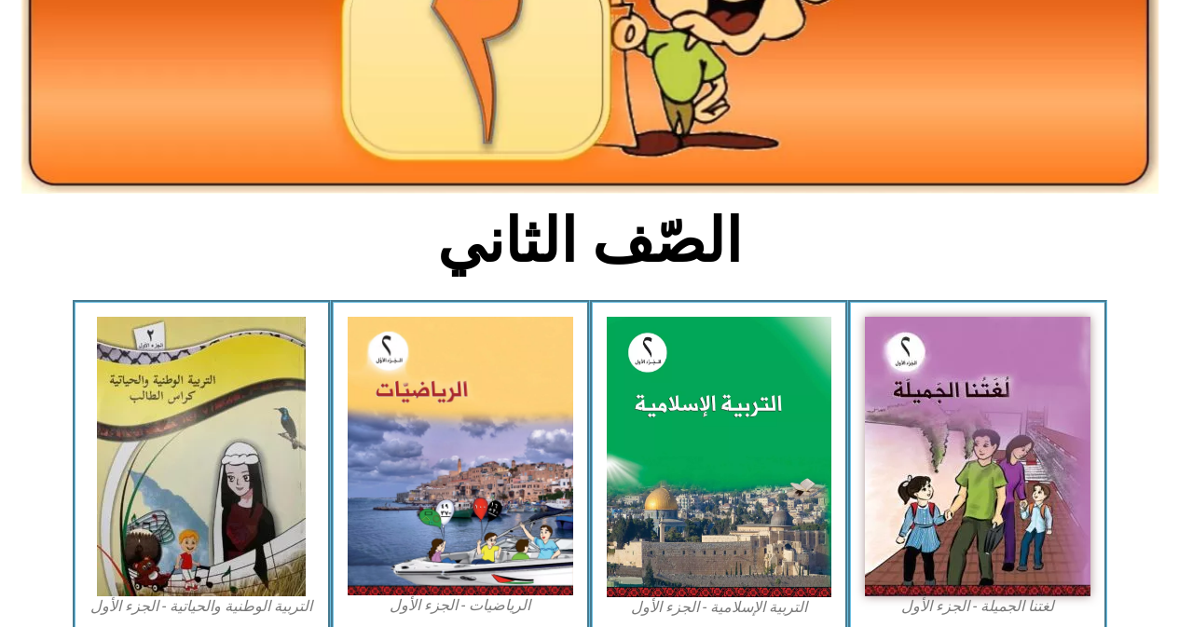
click at [751, 604] on figcaption "التربية الإسلامية - الجزء الأول" at bounding box center [720, 608] width 226 height 21
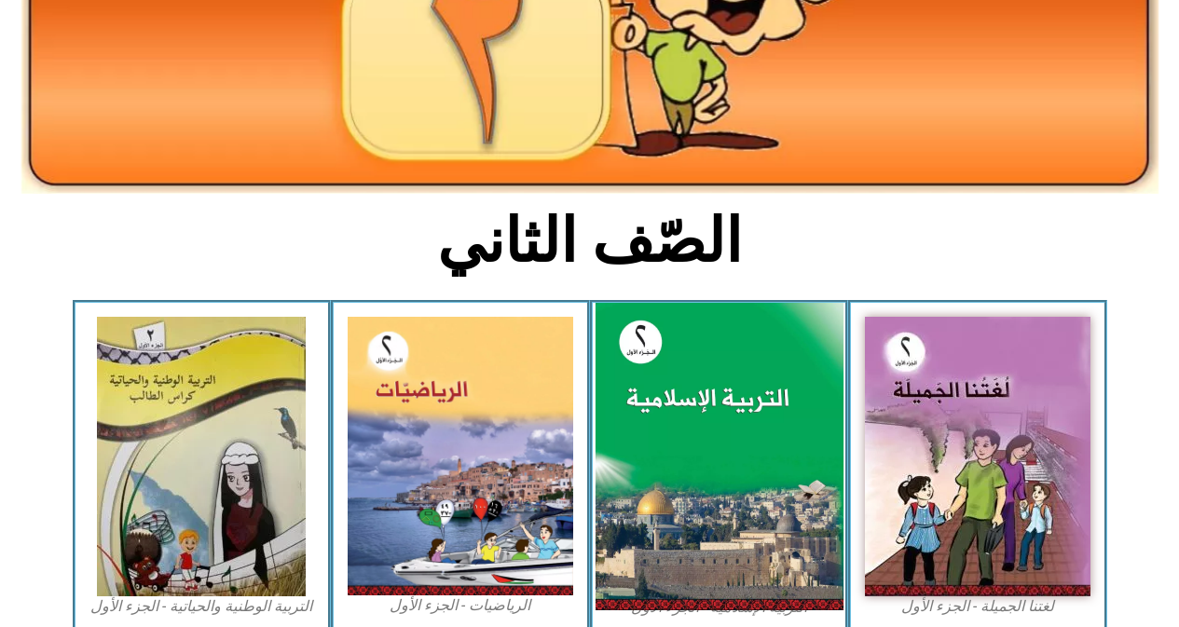
click at [719, 444] on img at bounding box center [719, 457] width 248 height 309
click at [723, 446] on img at bounding box center [719, 457] width 248 height 309
click at [752, 454] on img at bounding box center [719, 457] width 248 height 309
click at [763, 489] on img at bounding box center [719, 457] width 248 height 309
click at [672, 430] on img at bounding box center [719, 457] width 248 height 309
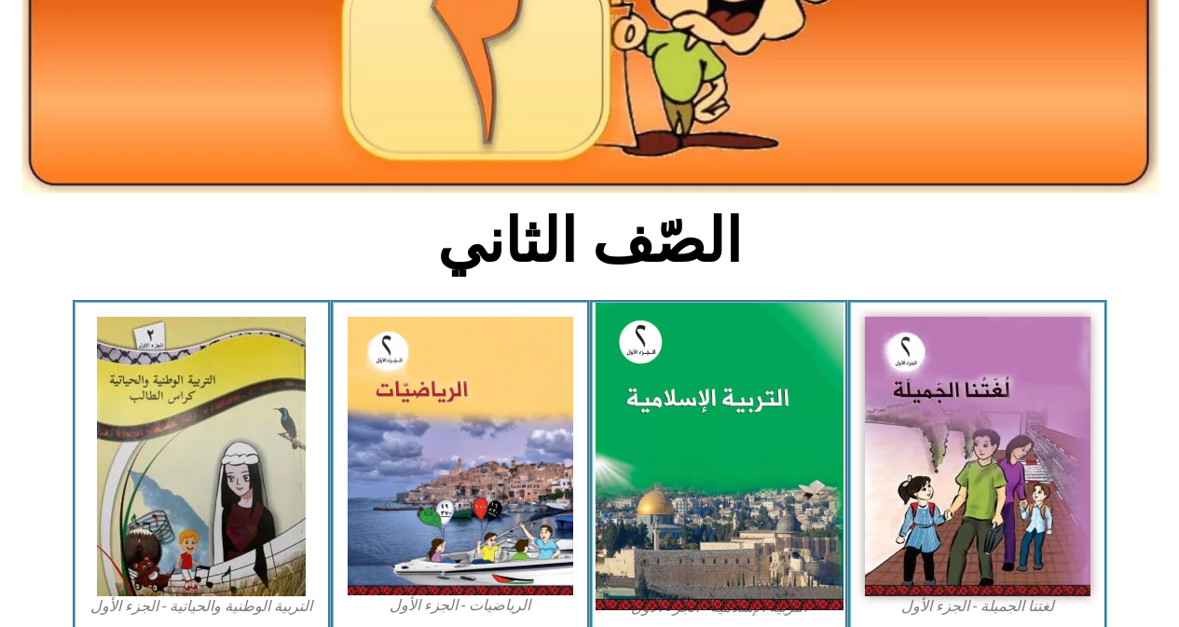
click at [667, 431] on img at bounding box center [719, 457] width 248 height 309
click at [667, 432] on img at bounding box center [719, 457] width 248 height 309
click at [668, 432] on img at bounding box center [719, 457] width 248 height 309
click at [672, 434] on img at bounding box center [719, 457] width 248 height 309
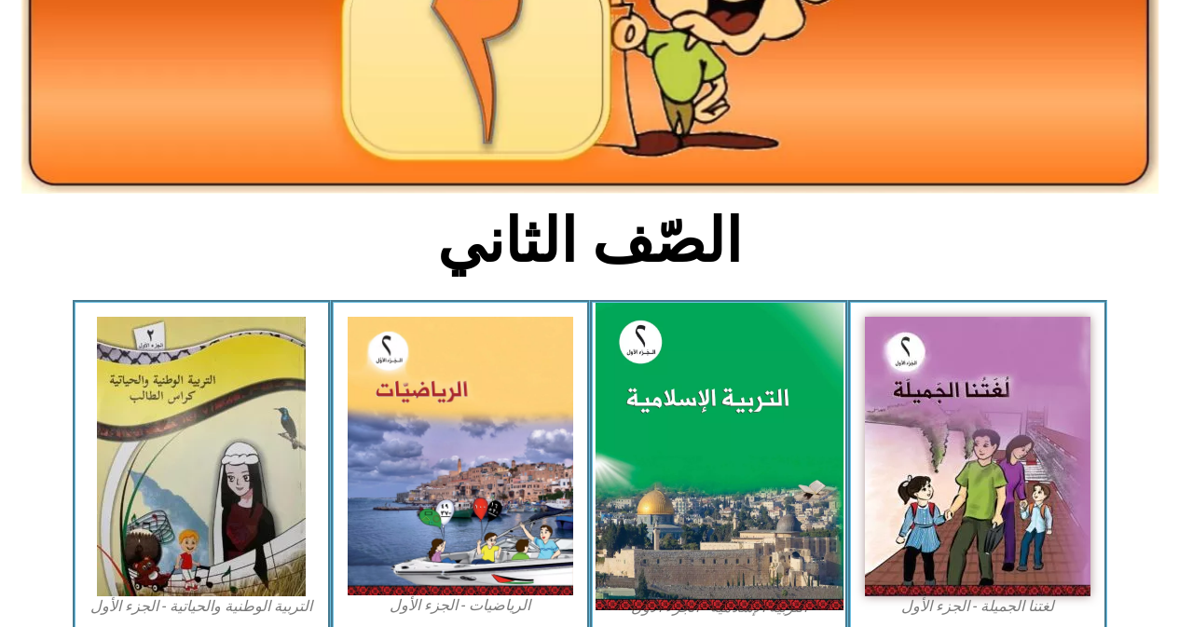
click at [673, 434] on img at bounding box center [719, 457] width 248 height 309
click at [650, 417] on img at bounding box center [719, 457] width 248 height 309
click at [658, 415] on img at bounding box center [719, 457] width 248 height 309
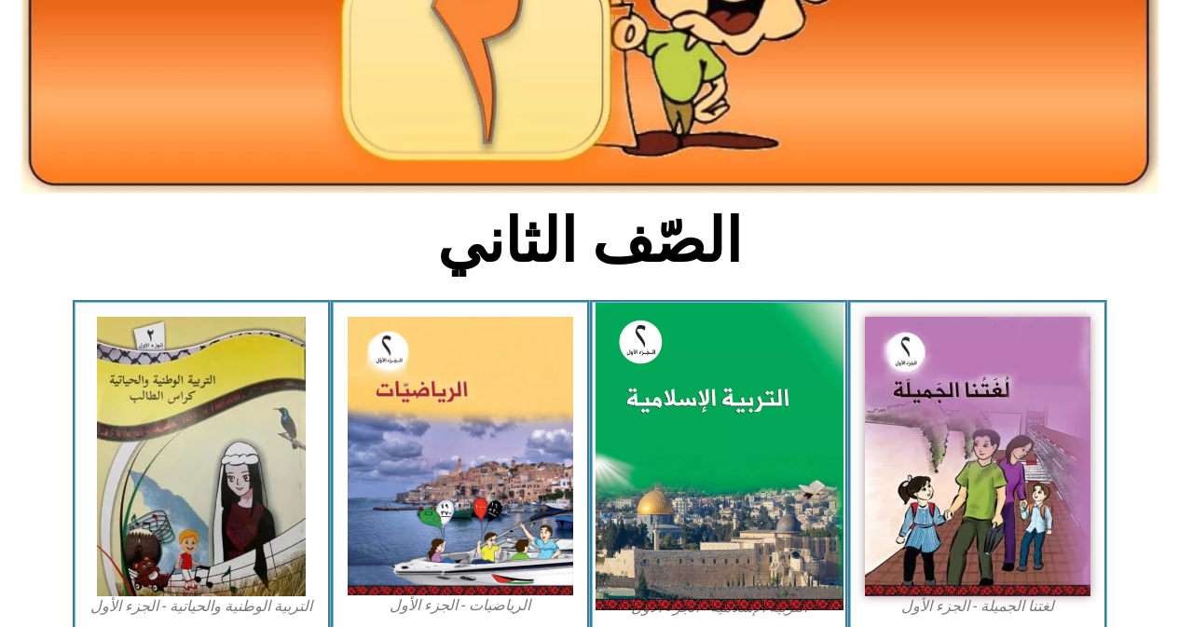
click at [658, 416] on img at bounding box center [719, 457] width 248 height 309
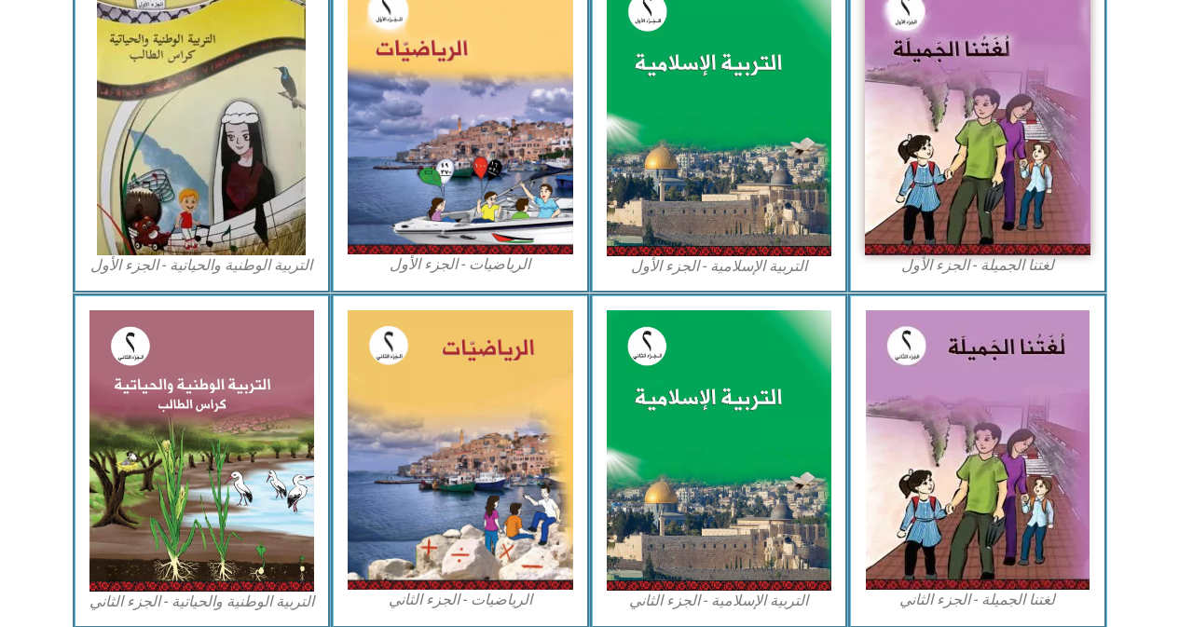
scroll to position [623, 0]
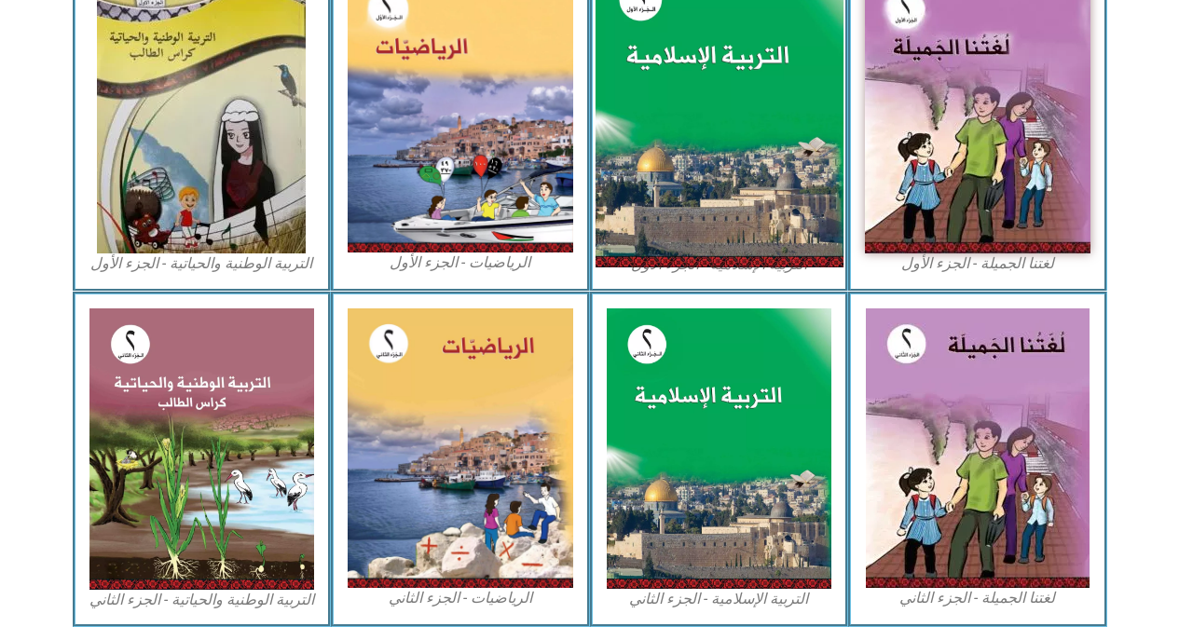
click at [681, 103] on img at bounding box center [719, 114] width 248 height 309
click at [684, 103] on img at bounding box center [719, 114] width 248 height 309
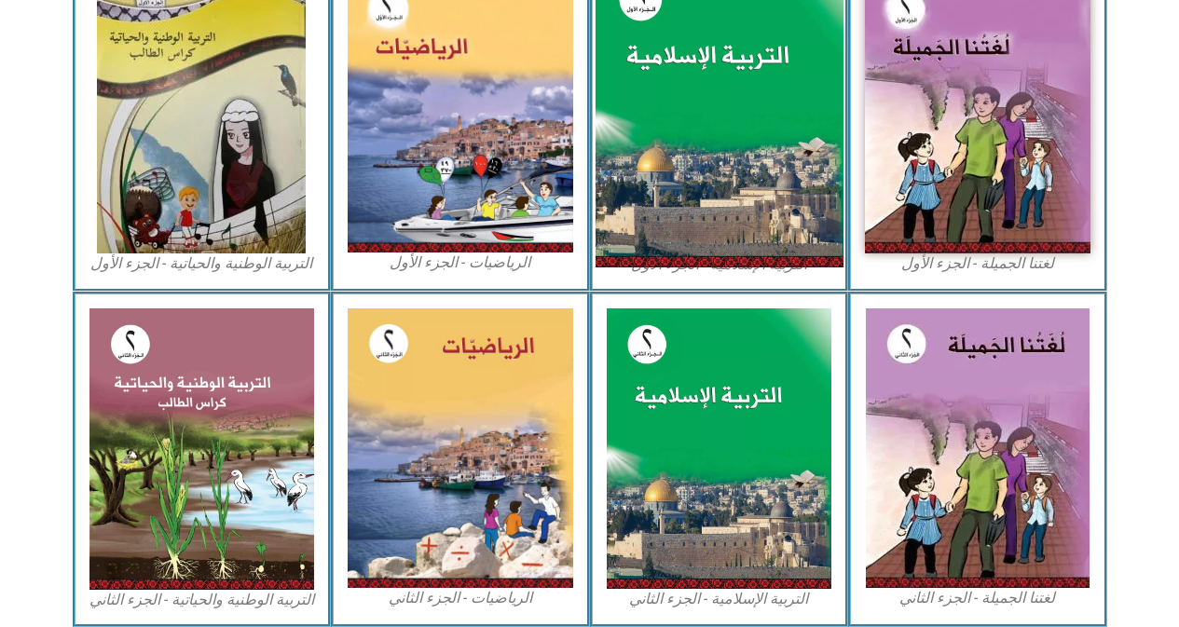
click at [656, 132] on img at bounding box center [719, 114] width 248 height 309
click at [657, 134] on img at bounding box center [719, 114] width 248 height 309
click at [691, 114] on img at bounding box center [719, 114] width 248 height 309
click at [698, 102] on img at bounding box center [719, 114] width 248 height 309
click at [700, 102] on img at bounding box center [719, 114] width 248 height 309
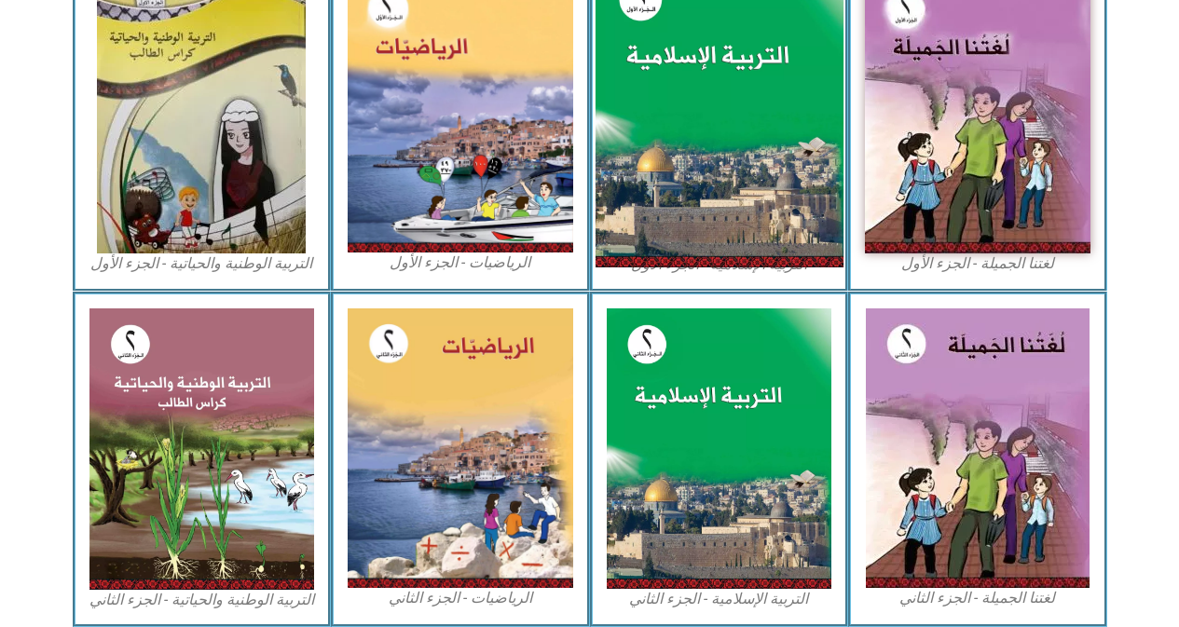
click at [702, 102] on img at bounding box center [719, 114] width 248 height 309
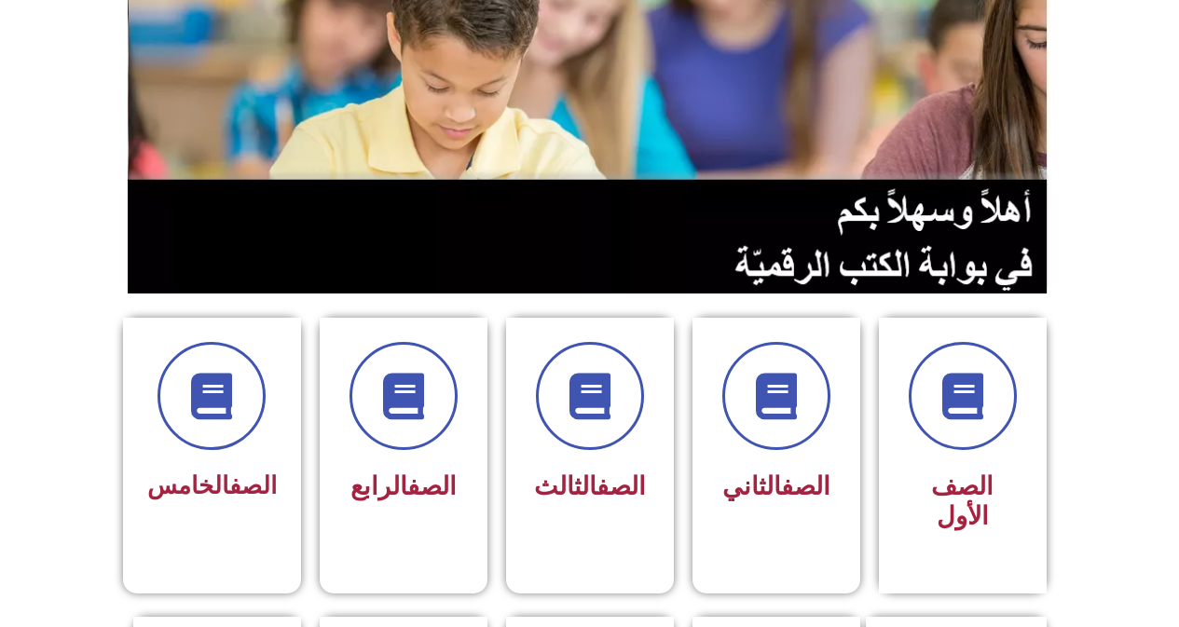
scroll to position [280, 0]
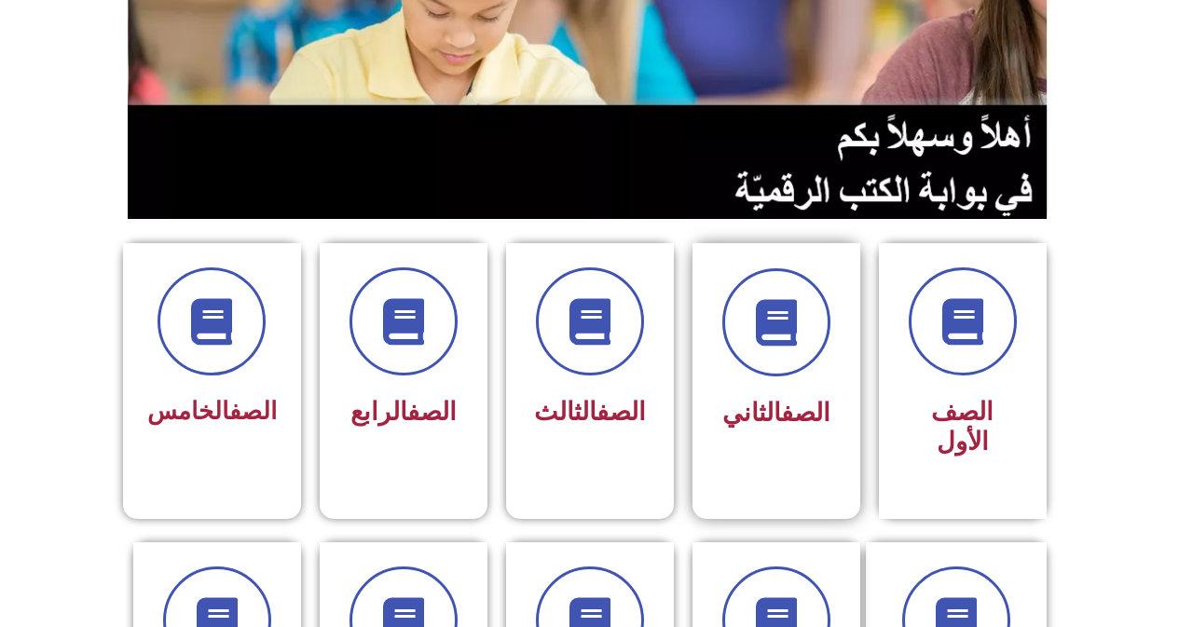
click at [811, 427] on link "الصف" at bounding box center [805, 413] width 49 height 30
